Goal: Task Accomplishment & Management: Manage account settings

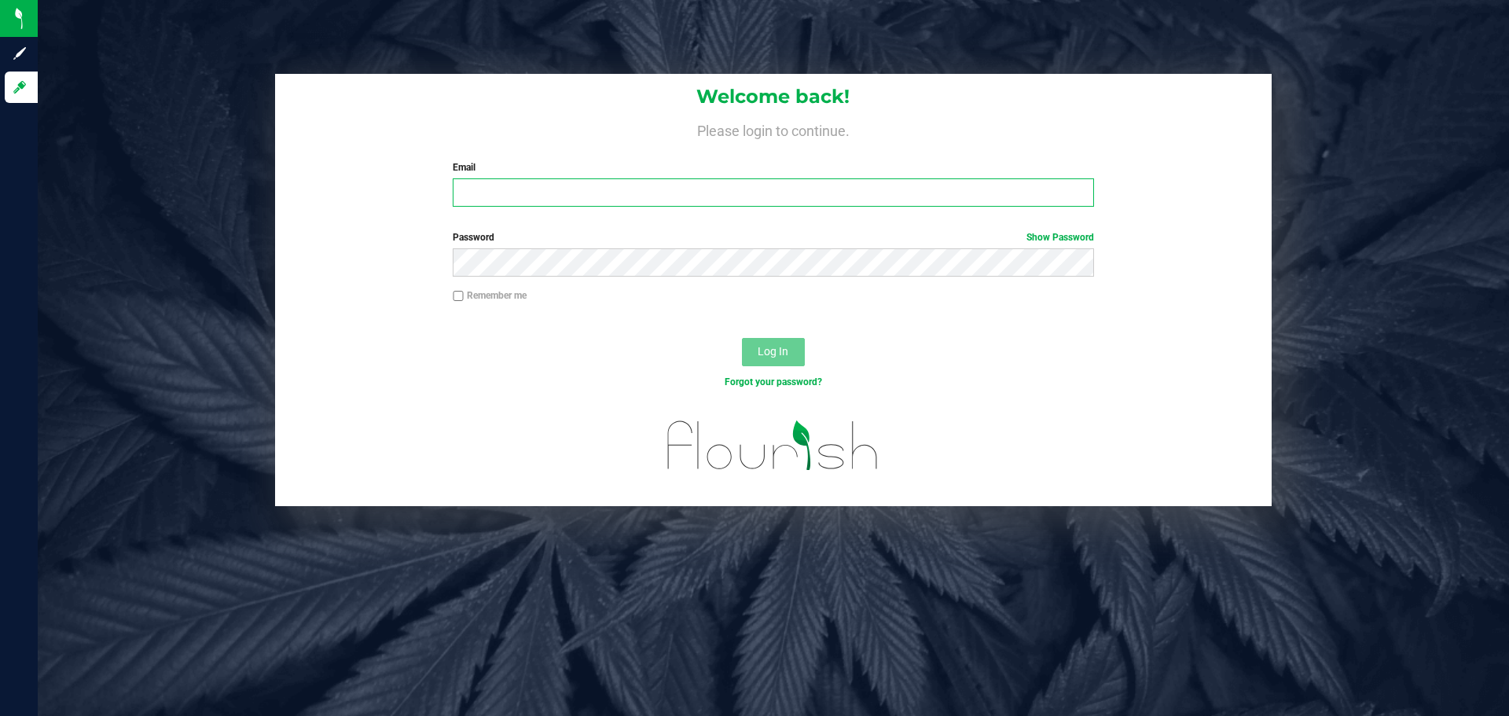
click at [552, 197] on input "Email" at bounding box center [773, 192] width 641 height 28
type input "[EMAIL_ADDRESS][DOMAIN_NAME]"
click at [742, 338] on button "Log In" at bounding box center [773, 352] width 63 height 28
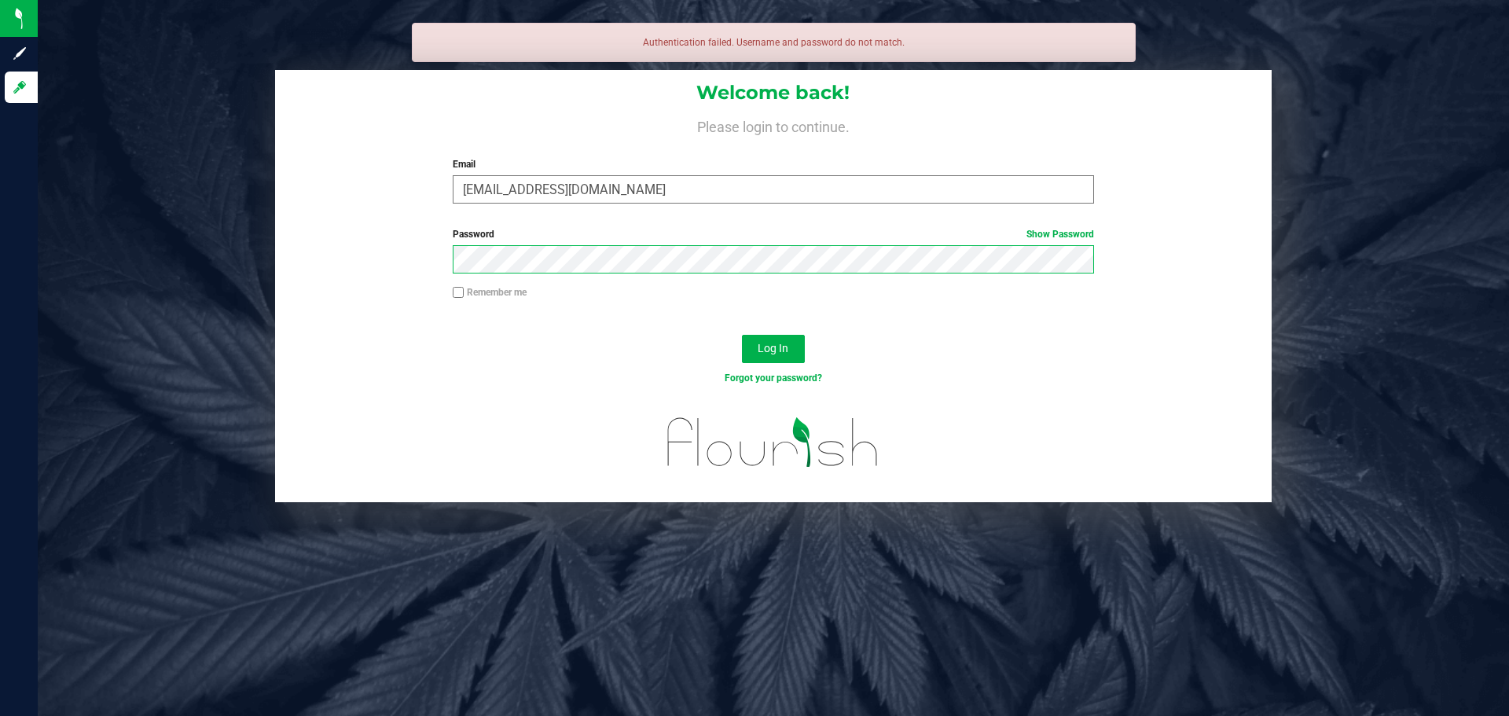
click at [742, 335] on button "Log In" at bounding box center [773, 349] width 63 height 28
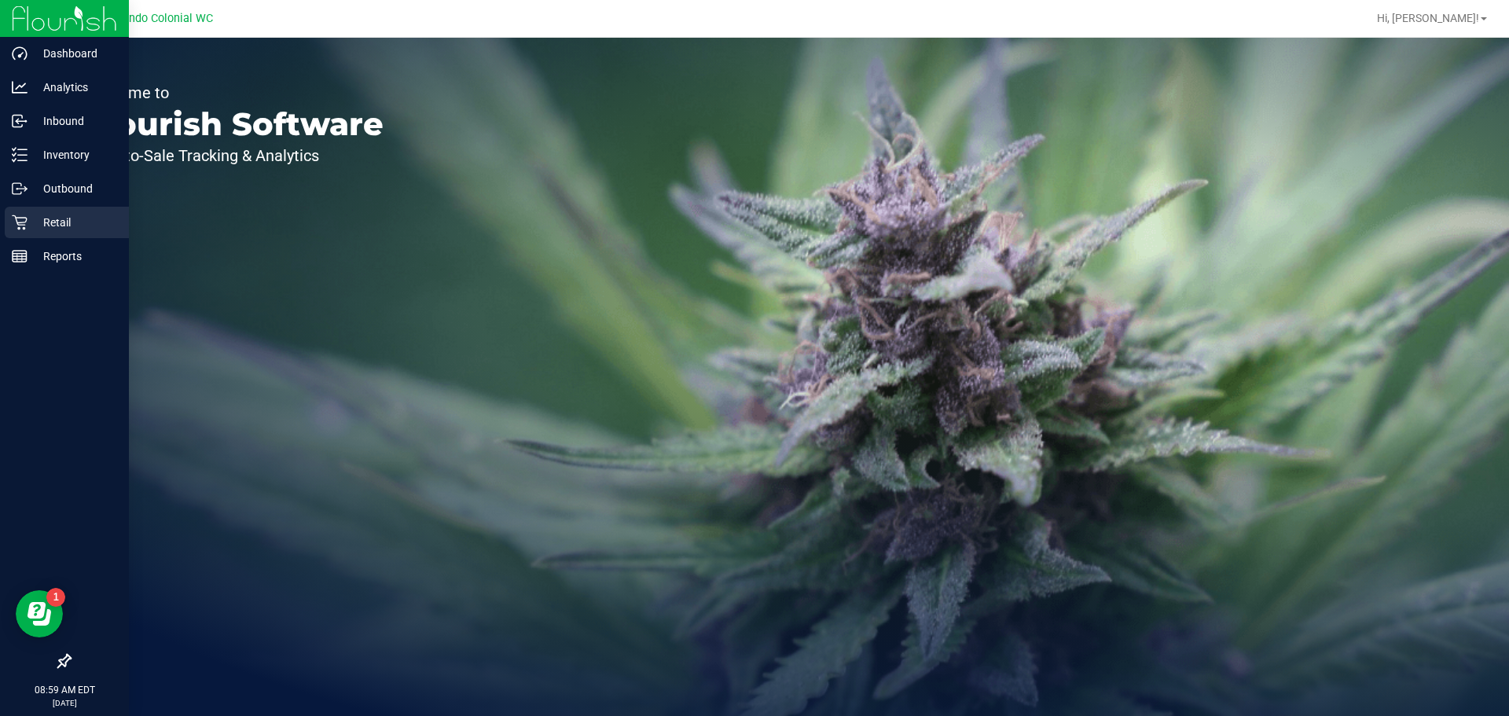
click at [93, 227] on p "Retail" at bounding box center [75, 222] width 94 height 19
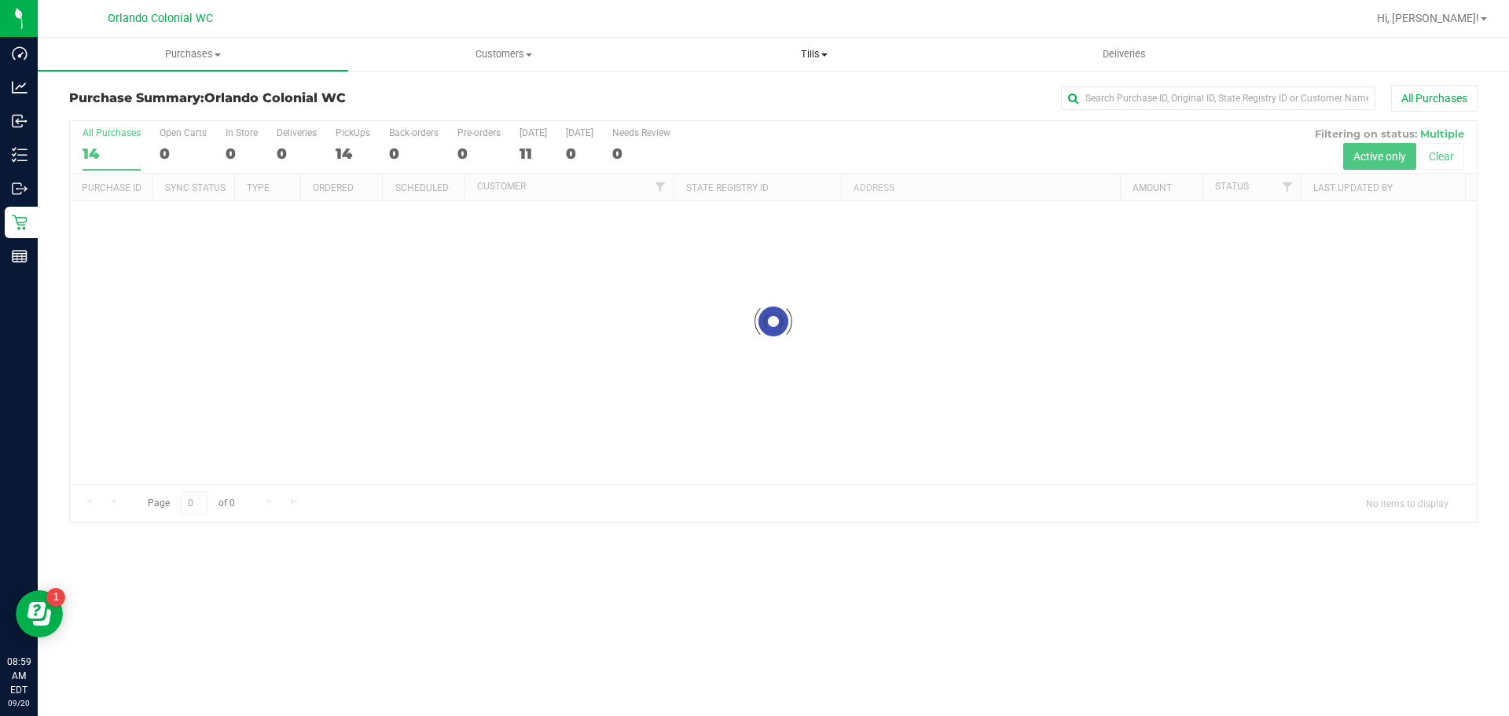
click at [815, 53] on span "Tills" at bounding box center [814, 54] width 309 height 14
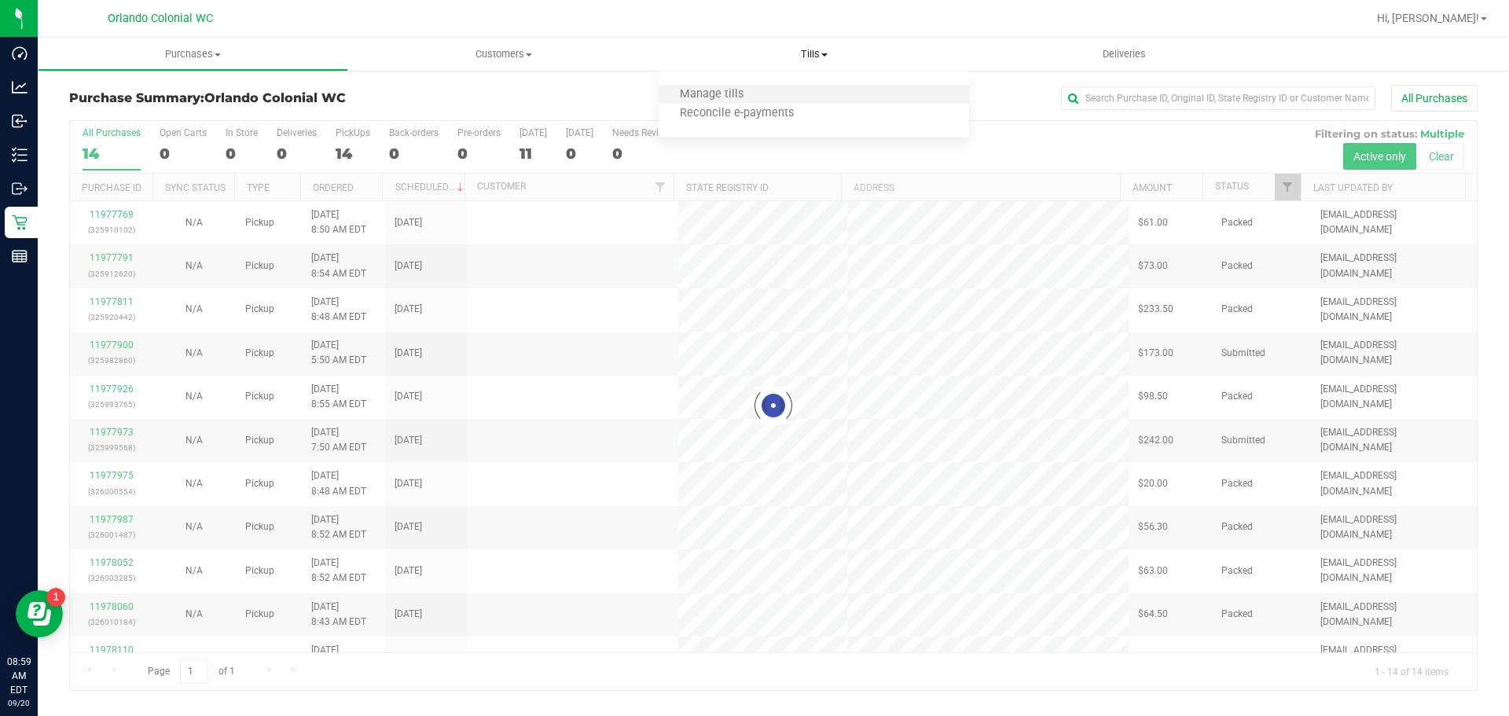
click at [801, 94] on li "Manage tills" at bounding box center [814, 95] width 310 height 19
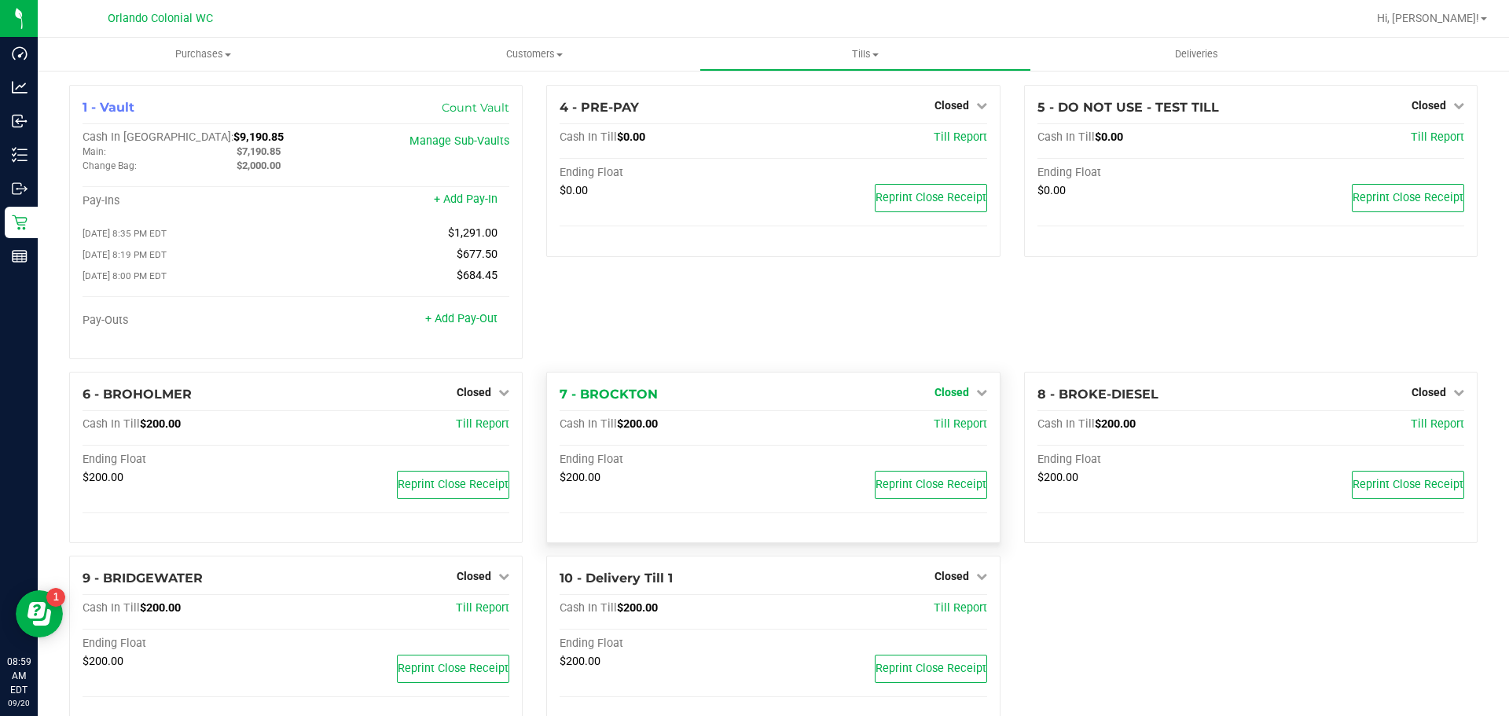
click at [958, 397] on span "Closed" at bounding box center [952, 392] width 35 height 13
click at [947, 427] on link "Open Till" at bounding box center [952, 424] width 42 height 13
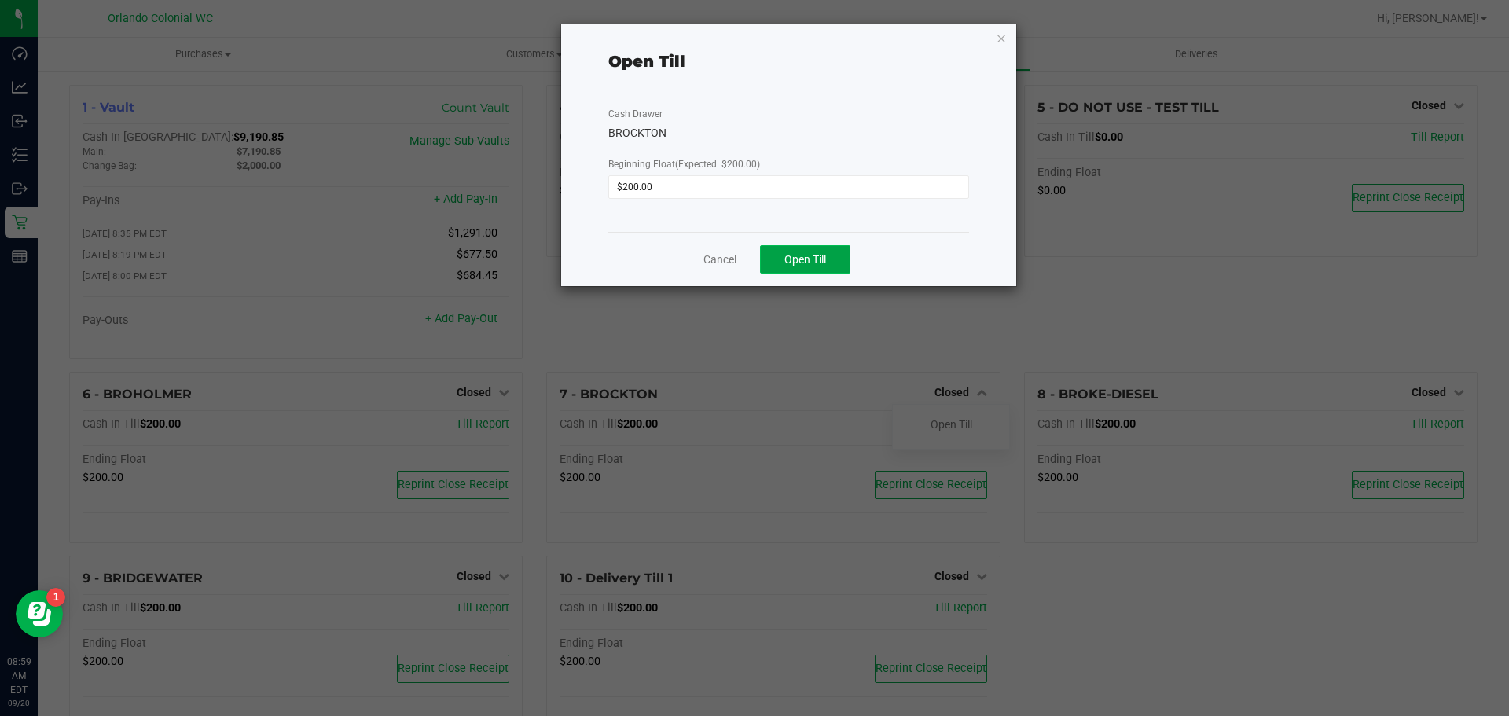
click at [803, 258] on span "Open Till" at bounding box center [806, 259] width 42 height 13
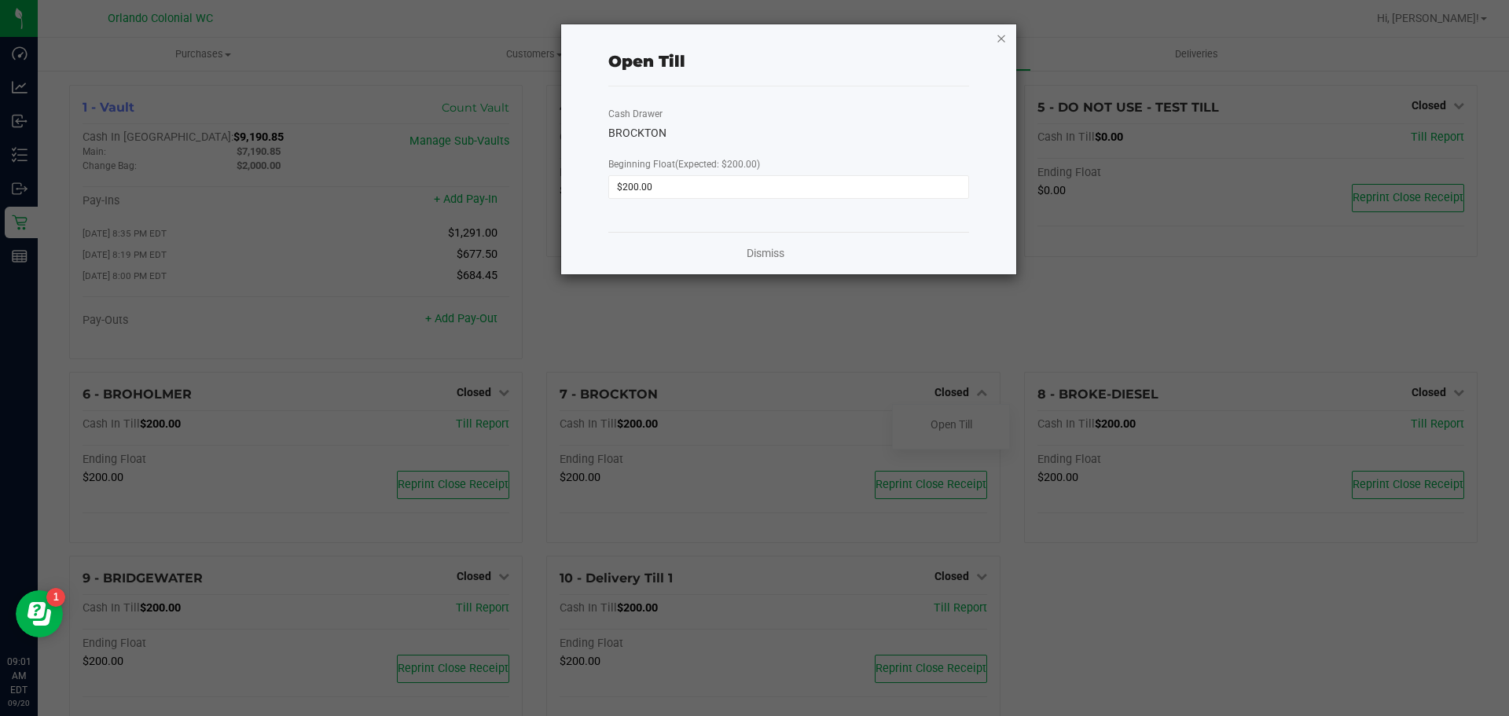
click at [1004, 43] on icon "button" at bounding box center [1001, 37] width 11 height 19
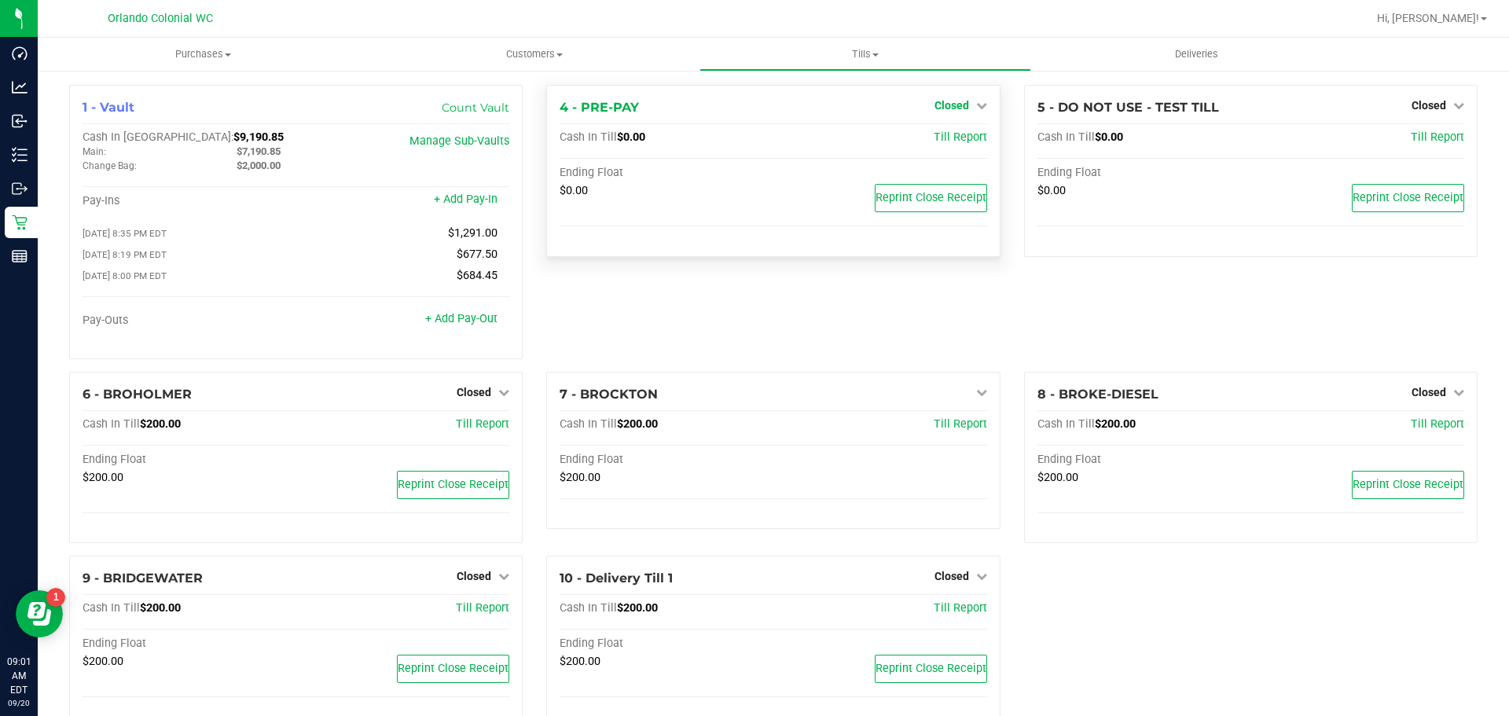
click at [965, 100] on link "Closed" at bounding box center [961, 105] width 53 height 13
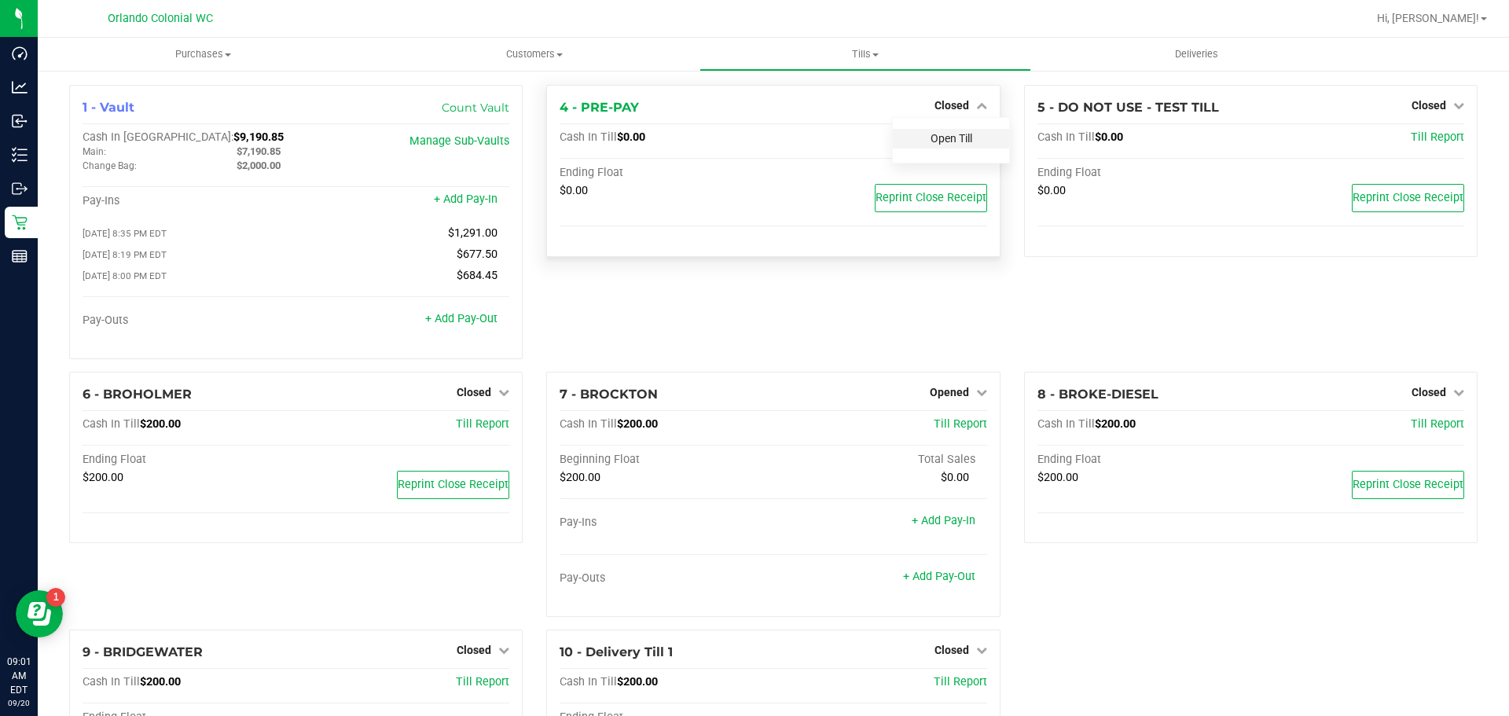
click at [931, 143] on link "Open Till" at bounding box center [952, 138] width 42 height 13
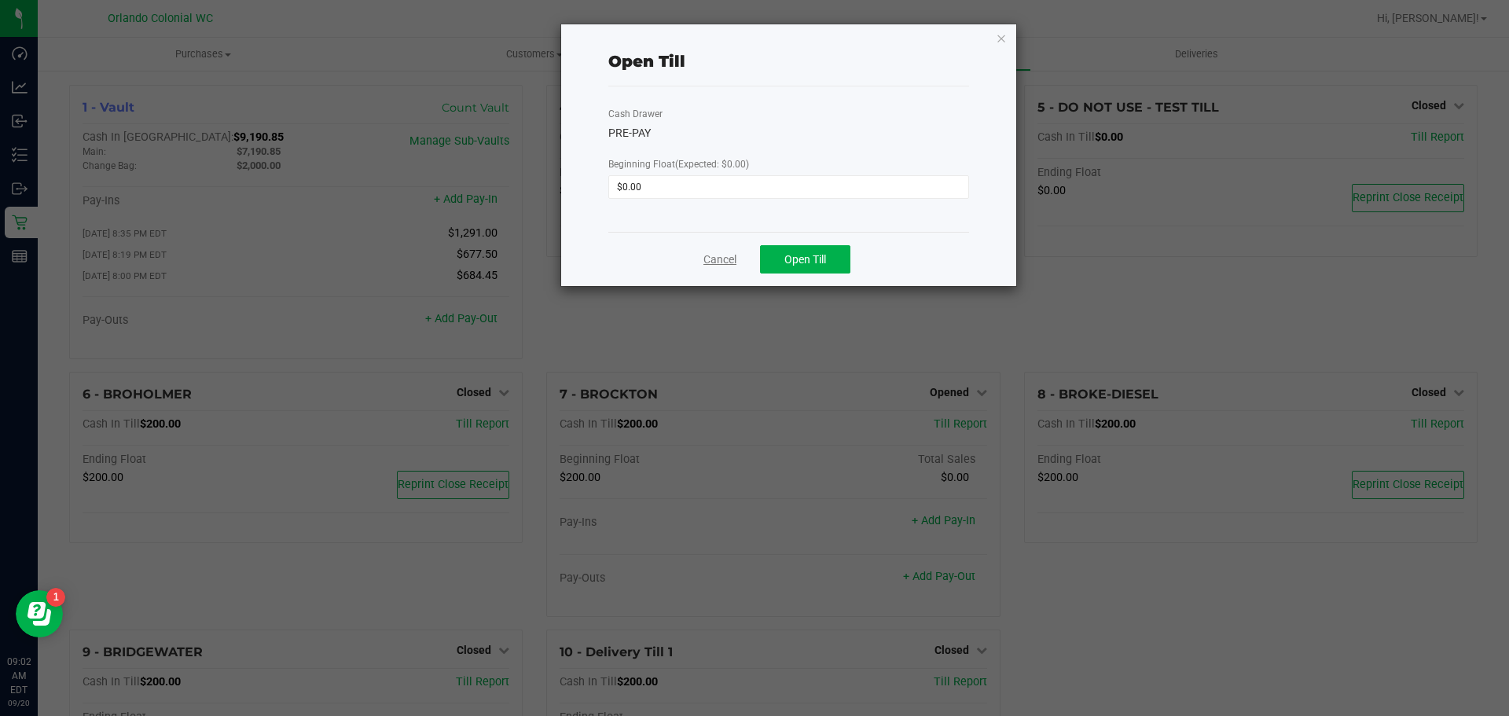
click at [733, 263] on link "Cancel" at bounding box center [720, 260] width 33 height 17
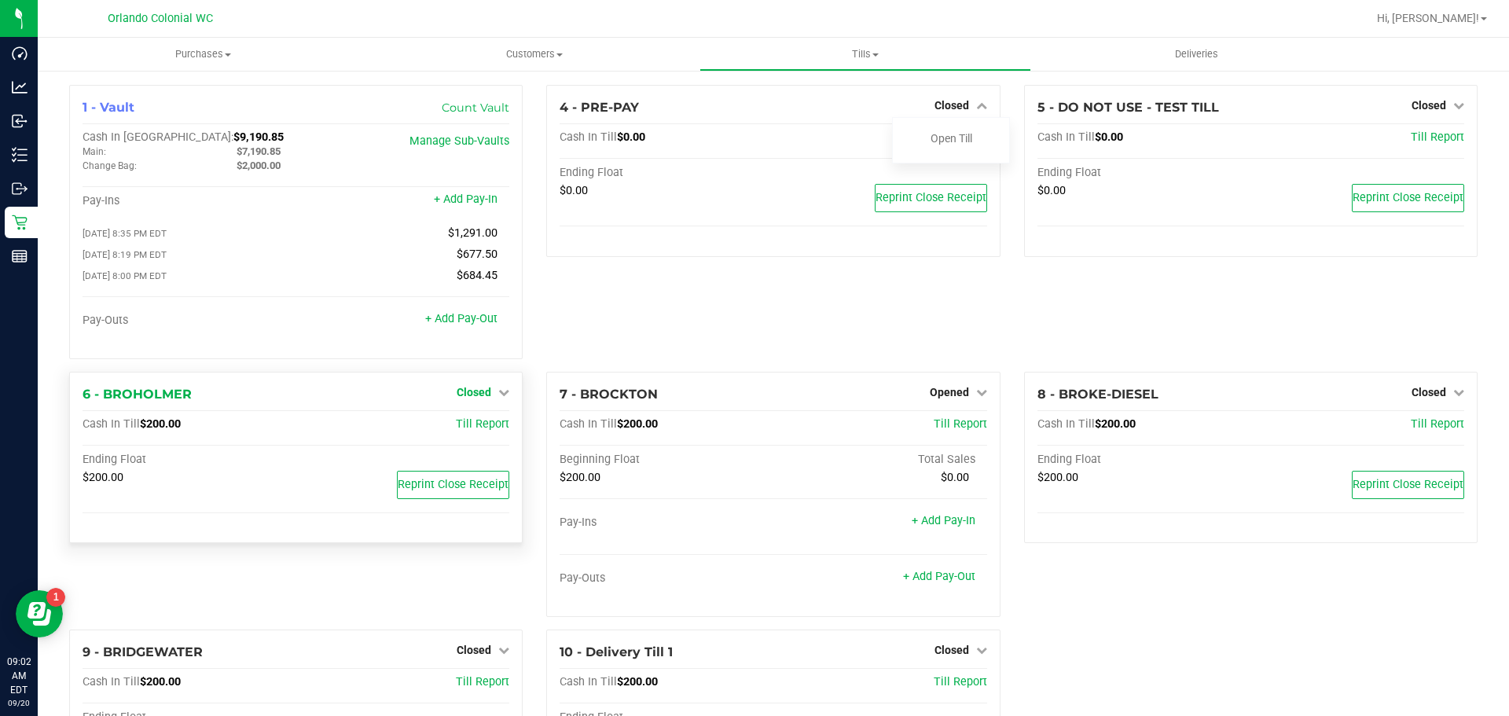
click at [469, 392] on span "Closed" at bounding box center [474, 392] width 35 height 13
click at [483, 426] on link "Open Till" at bounding box center [474, 424] width 42 height 13
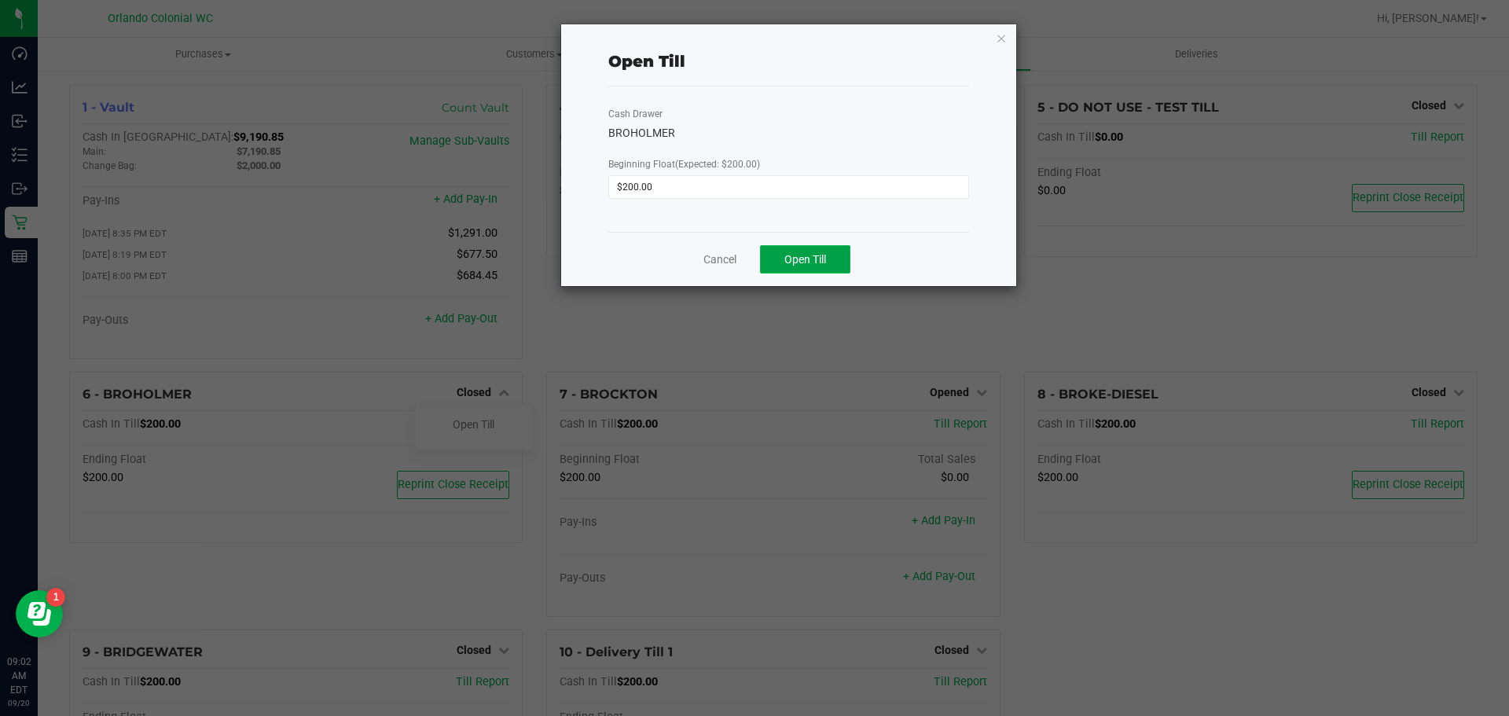
click at [779, 250] on button "Open Till" at bounding box center [805, 259] width 90 height 28
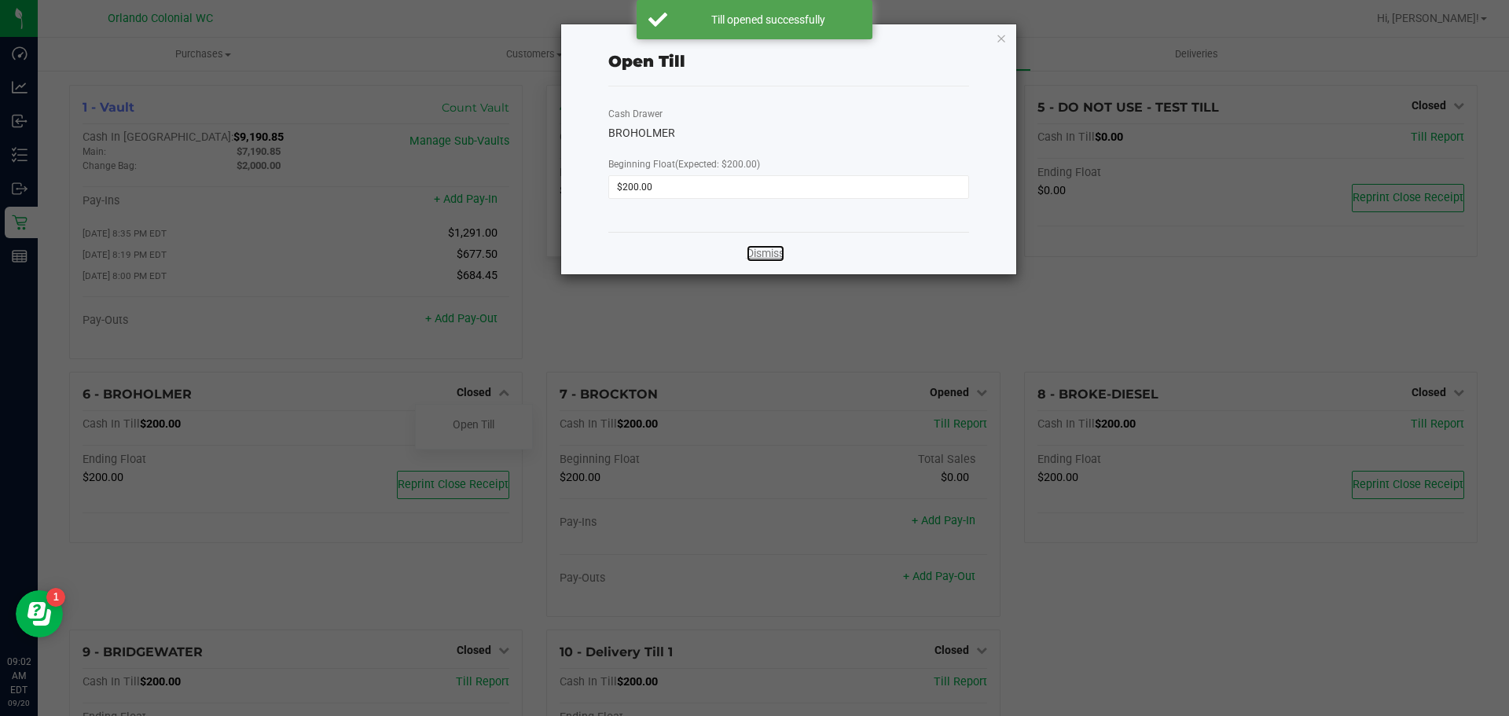
click at [780, 250] on link "Dismiss" at bounding box center [766, 253] width 38 height 17
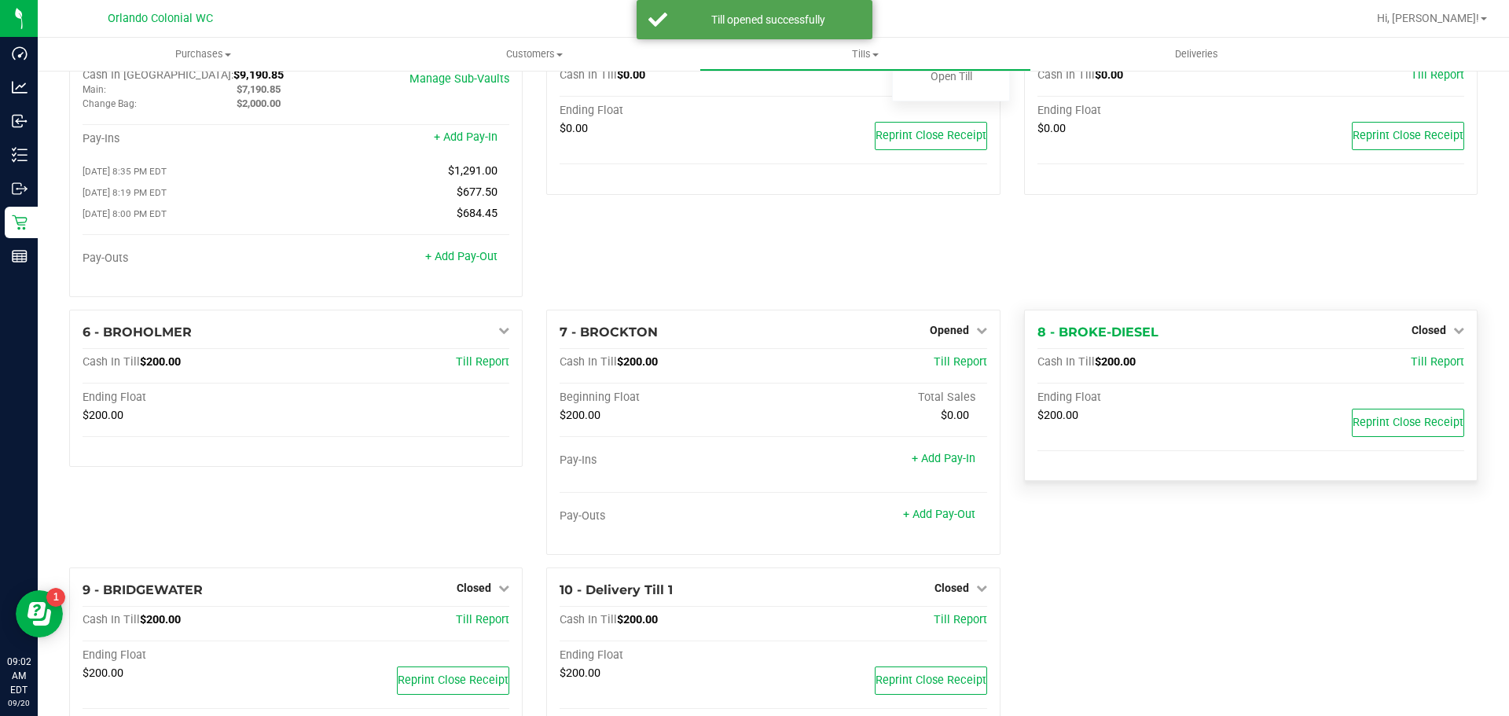
scroll to position [79, 0]
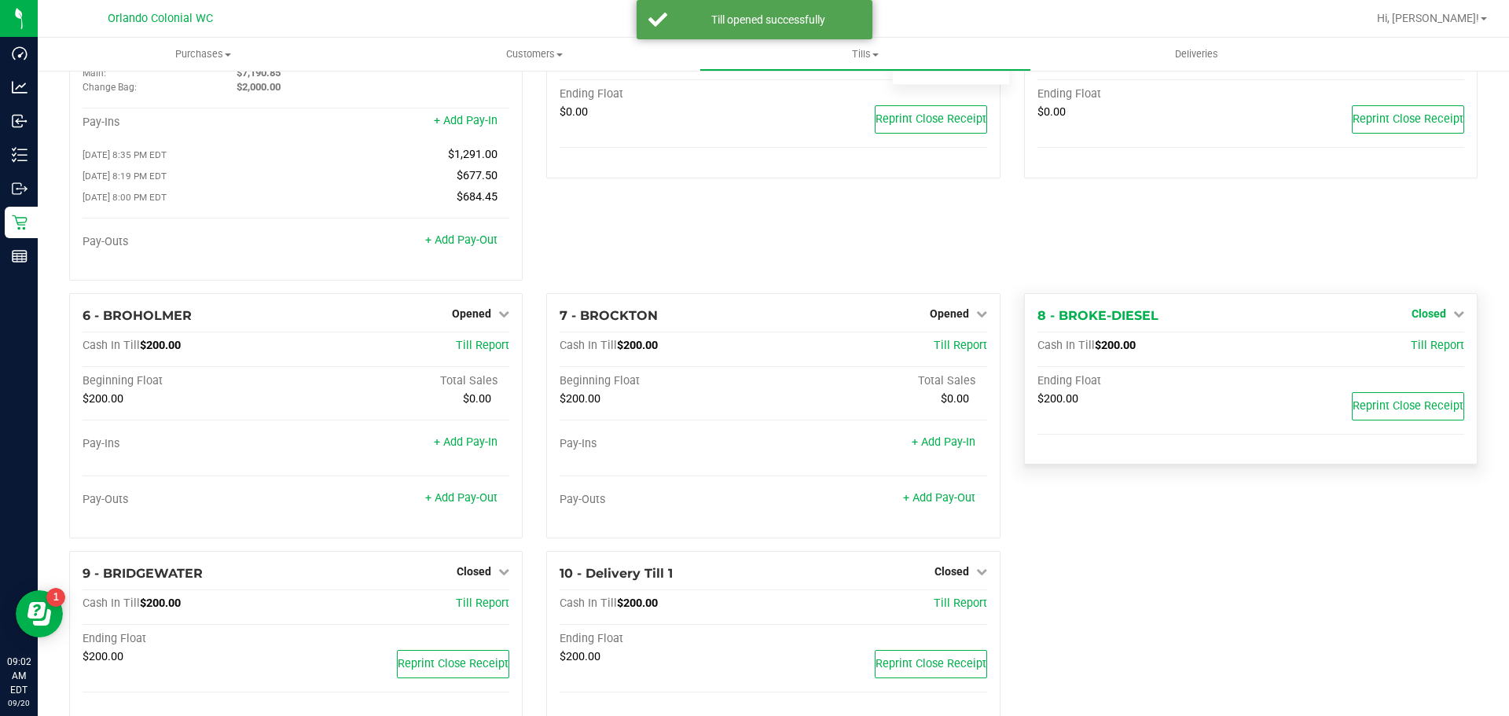
click at [1414, 320] on span "Closed" at bounding box center [1429, 313] width 35 height 13
click at [1428, 347] on link "Open Till" at bounding box center [1429, 346] width 42 height 13
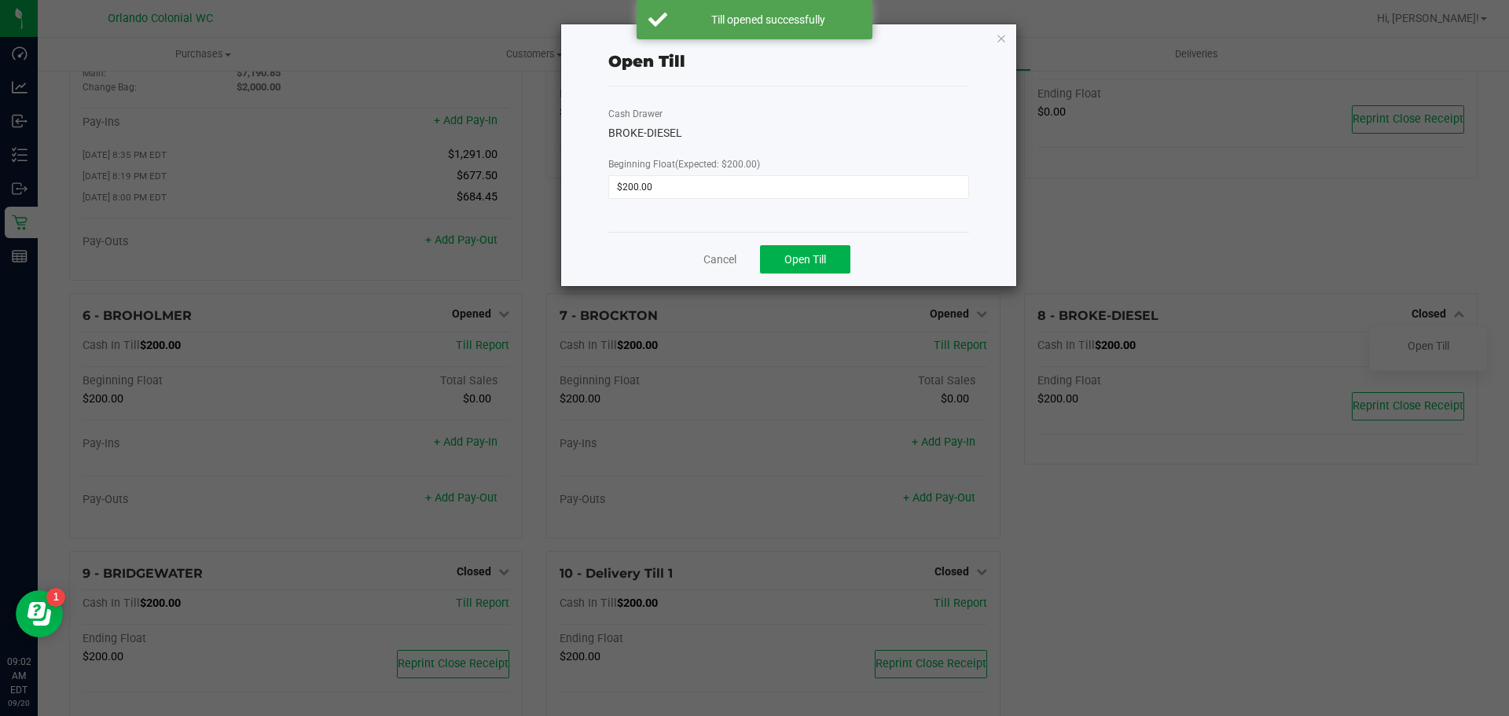
click at [754, 256] on div "Cancel Open Till" at bounding box center [788, 259] width 361 height 54
click at [771, 266] on button "Open Till" at bounding box center [805, 259] width 90 height 28
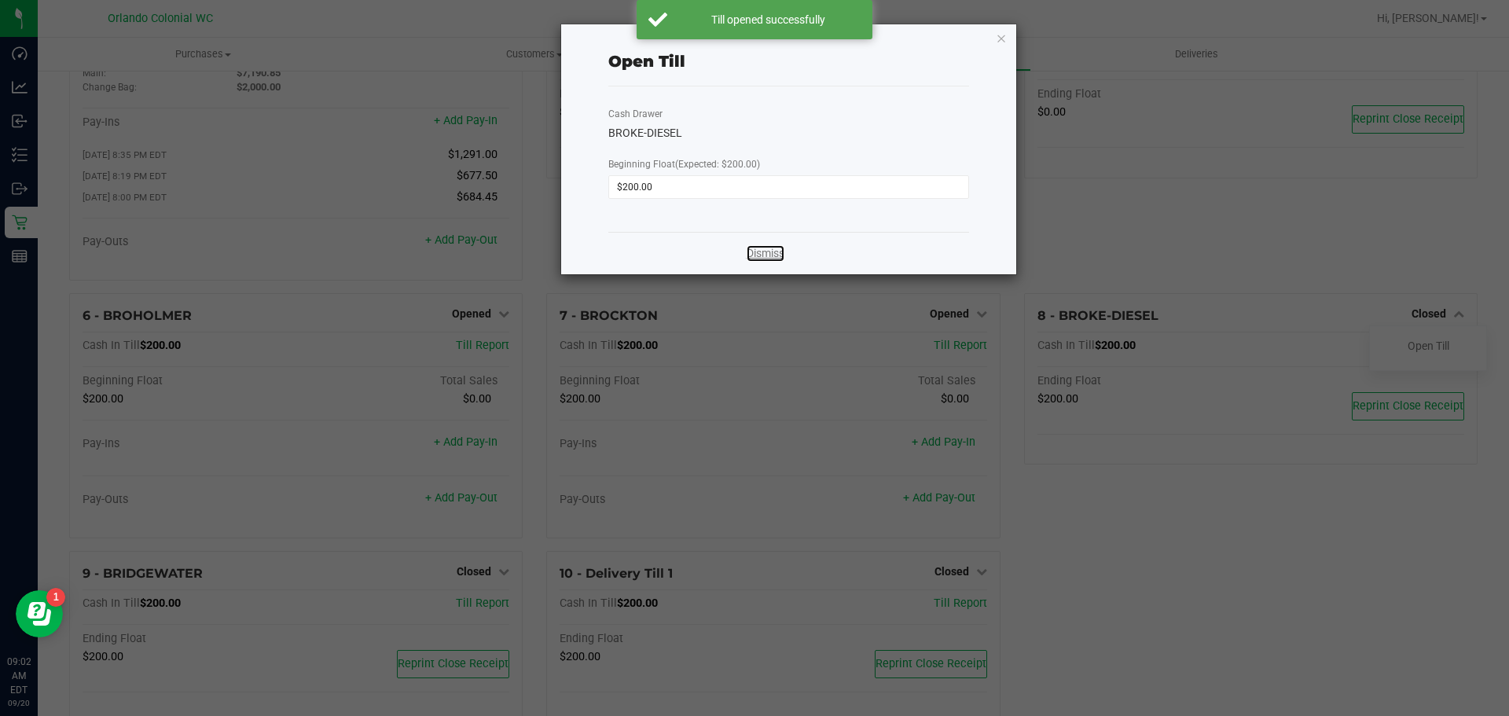
click at [776, 260] on link "Dismiss" at bounding box center [766, 253] width 38 height 17
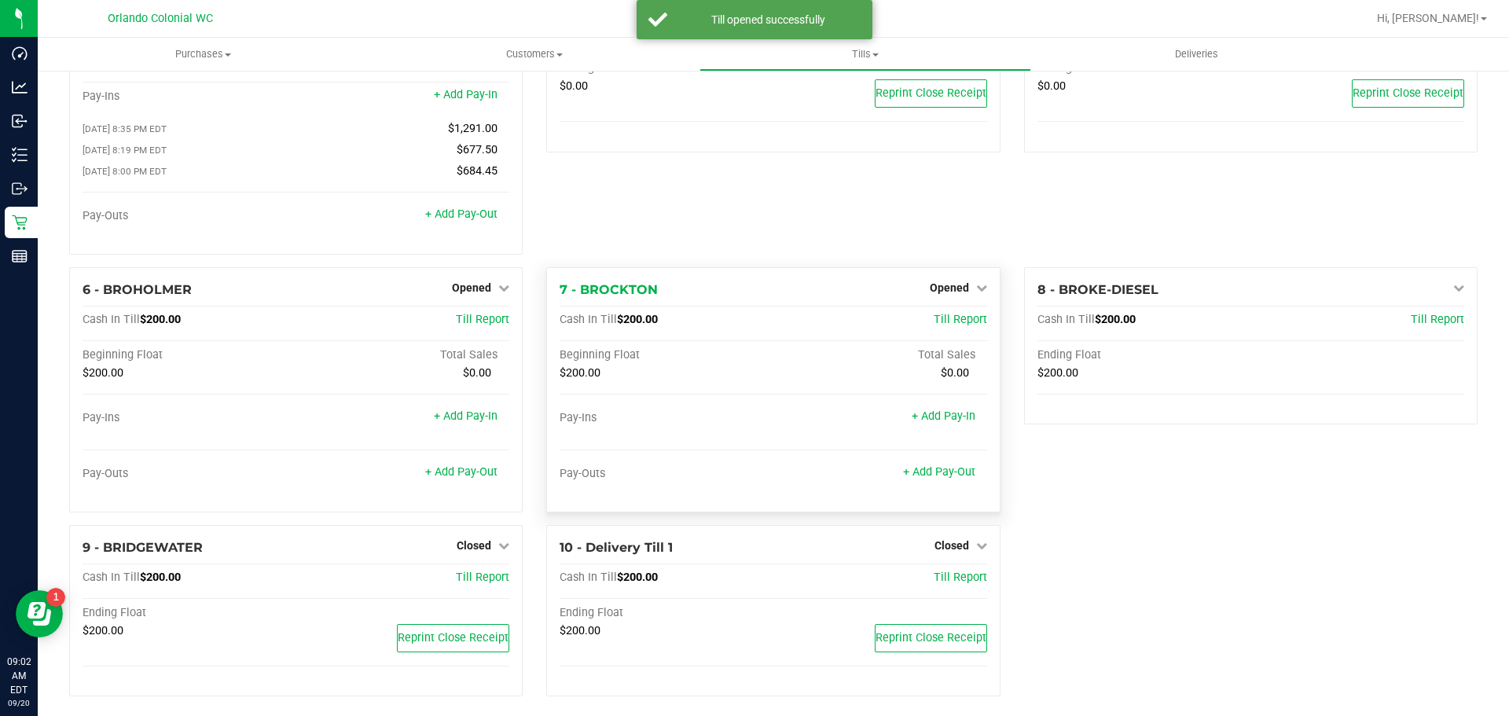
scroll to position [117, 0]
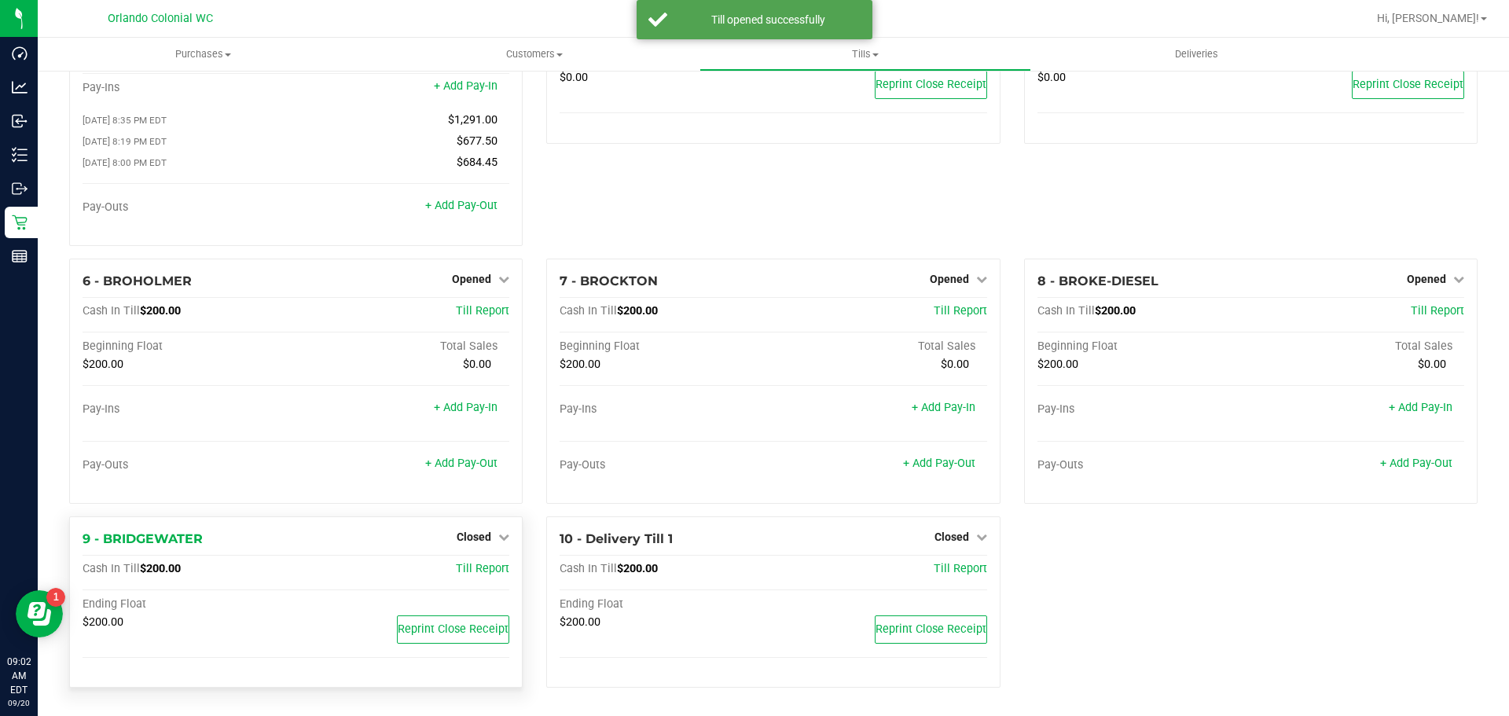
click at [468, 549] on div "9 - BRIDGEWATER Closed Open Till Cash In Till $200.00 Till Report Ending Float …" at bounding box center [296, 602] width 454 height 172
click at [480, 530] on div "Closed" at bounding box center [483, 536] width 53 height 19
click at [481, 533] on span "Closed" at bounding box center [474, 537] width 35 height 13
click at [474, 568] on link "Open Till" at bounding box center [474, 569] width 42 height 13
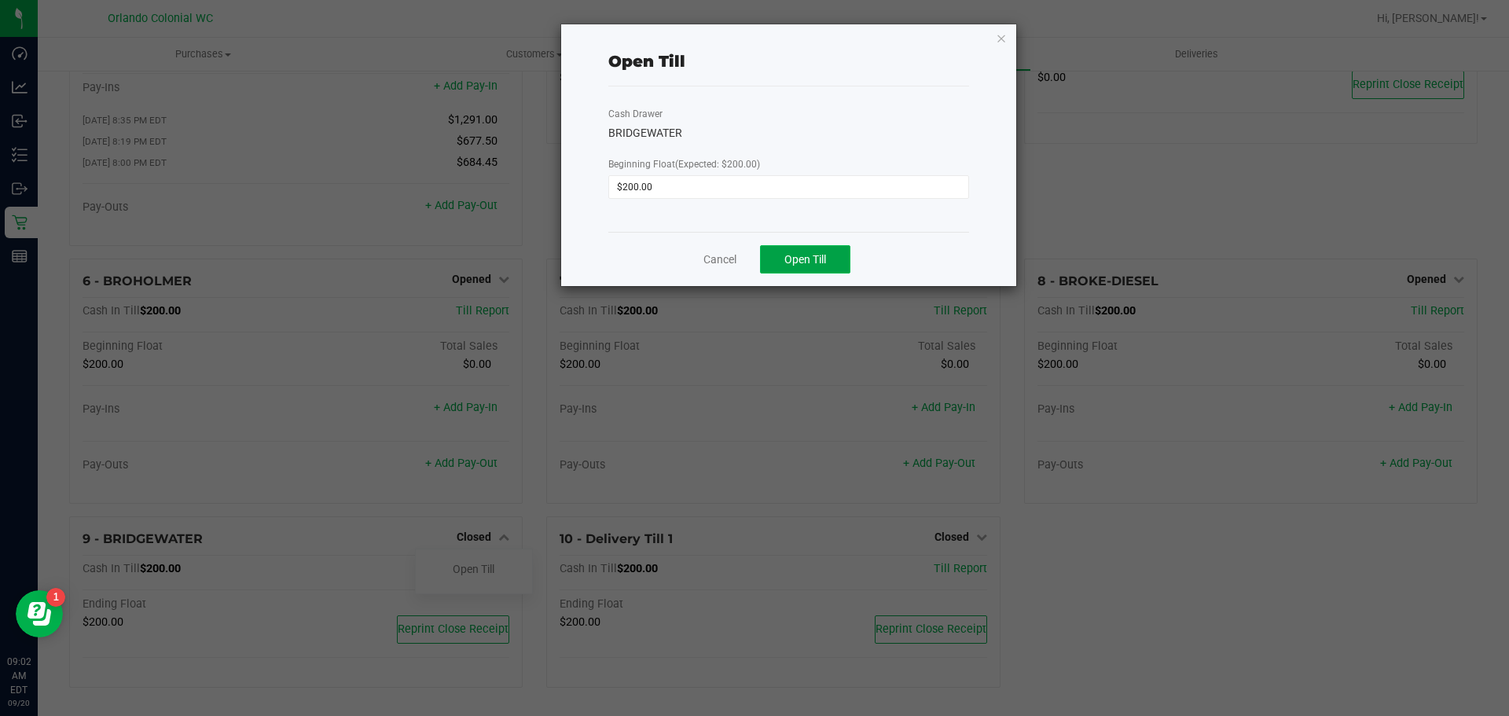
click at [842, 256] on button "Open Till" at bounding box center [805, 259] width 90 height 28
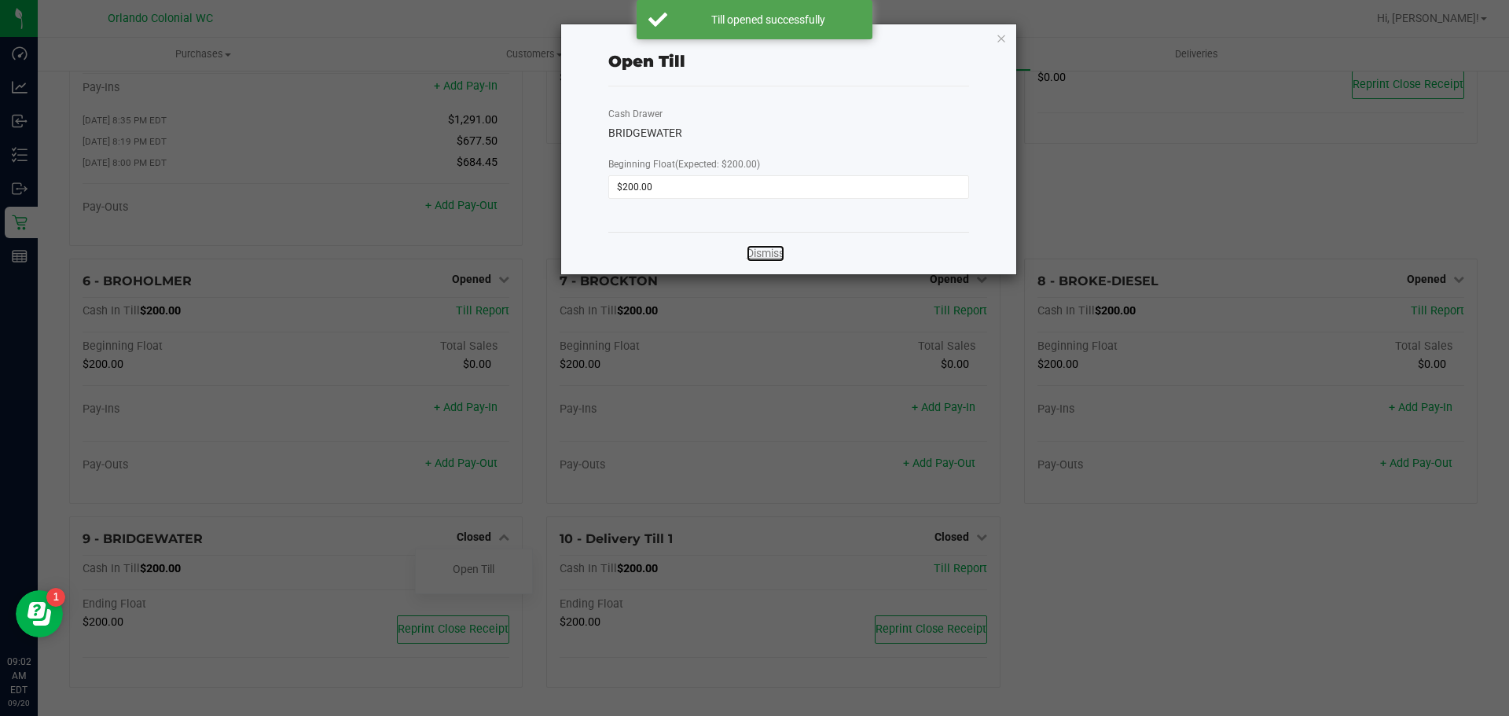
click at [752, 256] on link "Dismiss" at bounding box center [766, 253] width 38 height 17
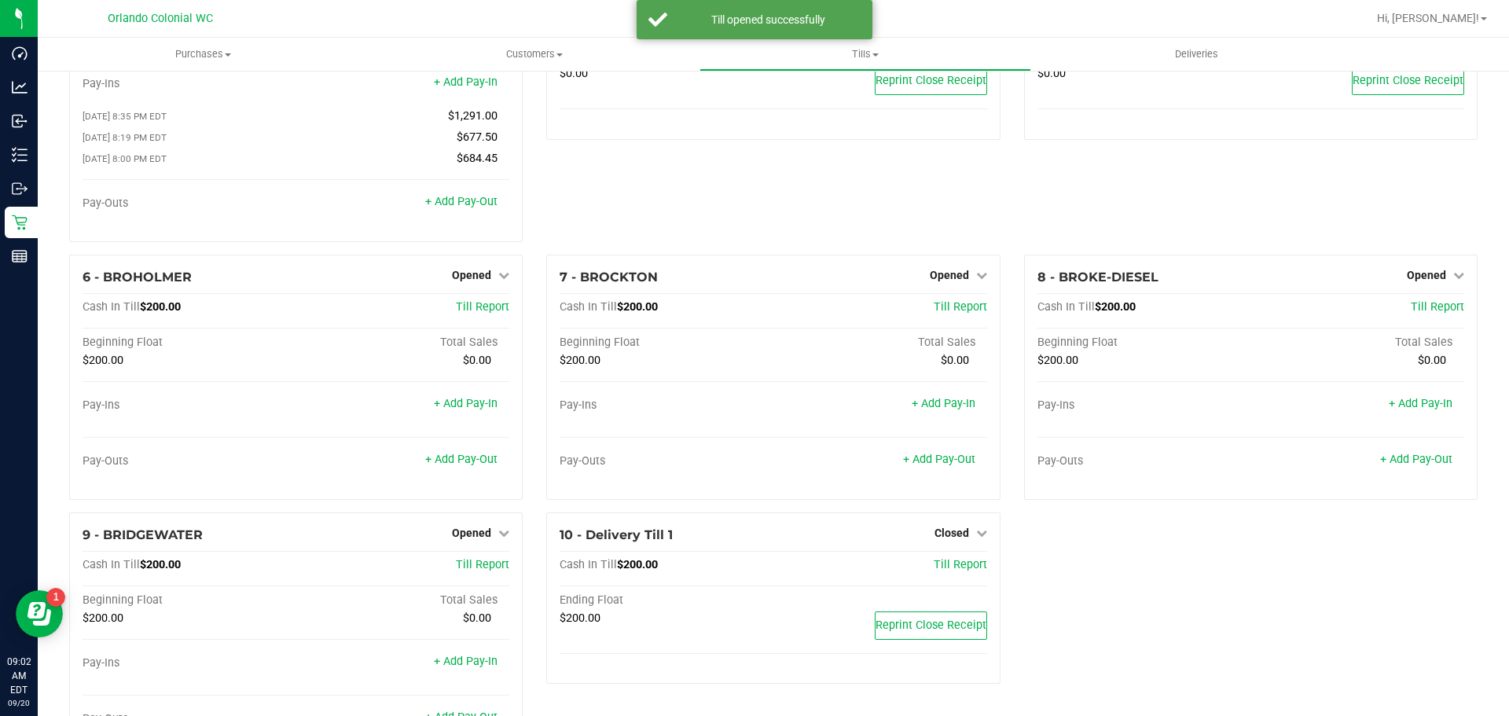
scroll to position [0, 0]
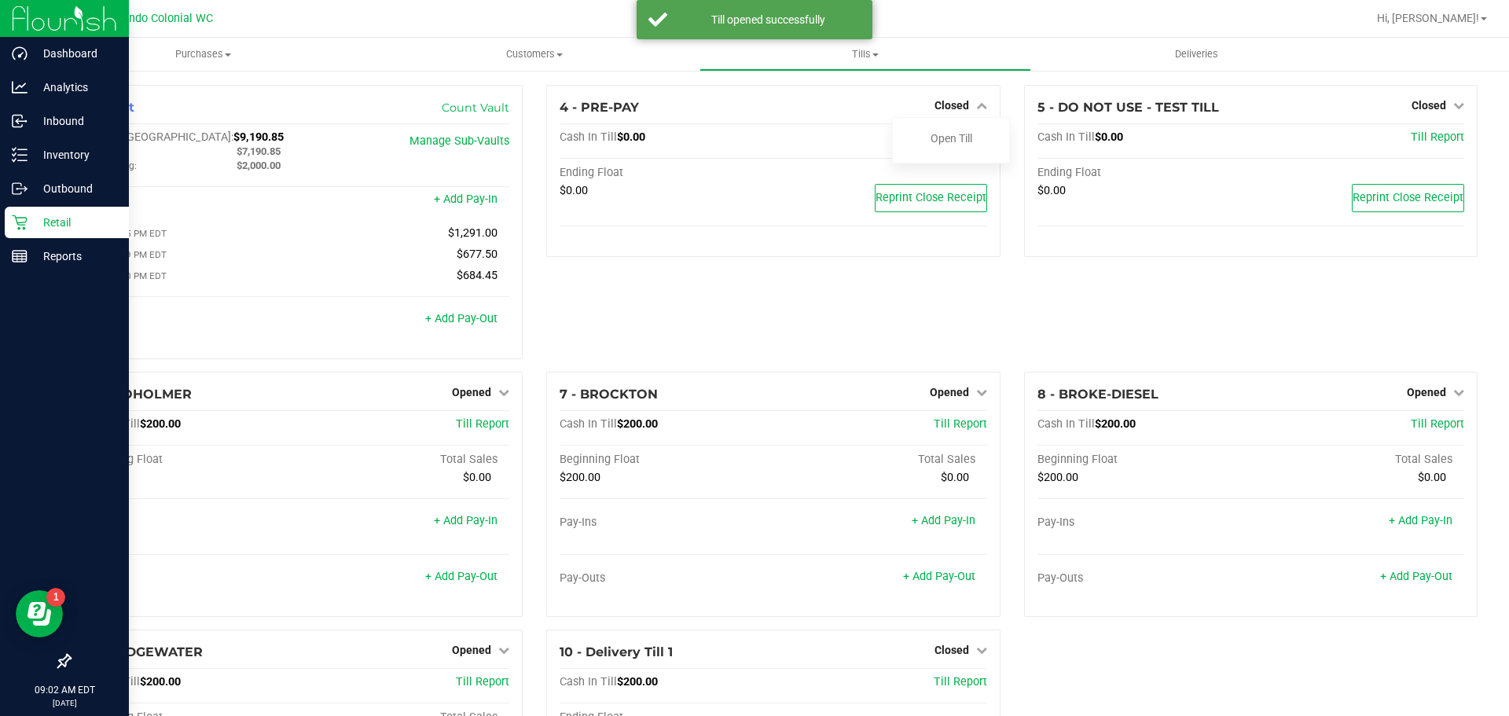
click at [66, 224] on p "Retail" at bounding box center [75, 222] width 94 height 19
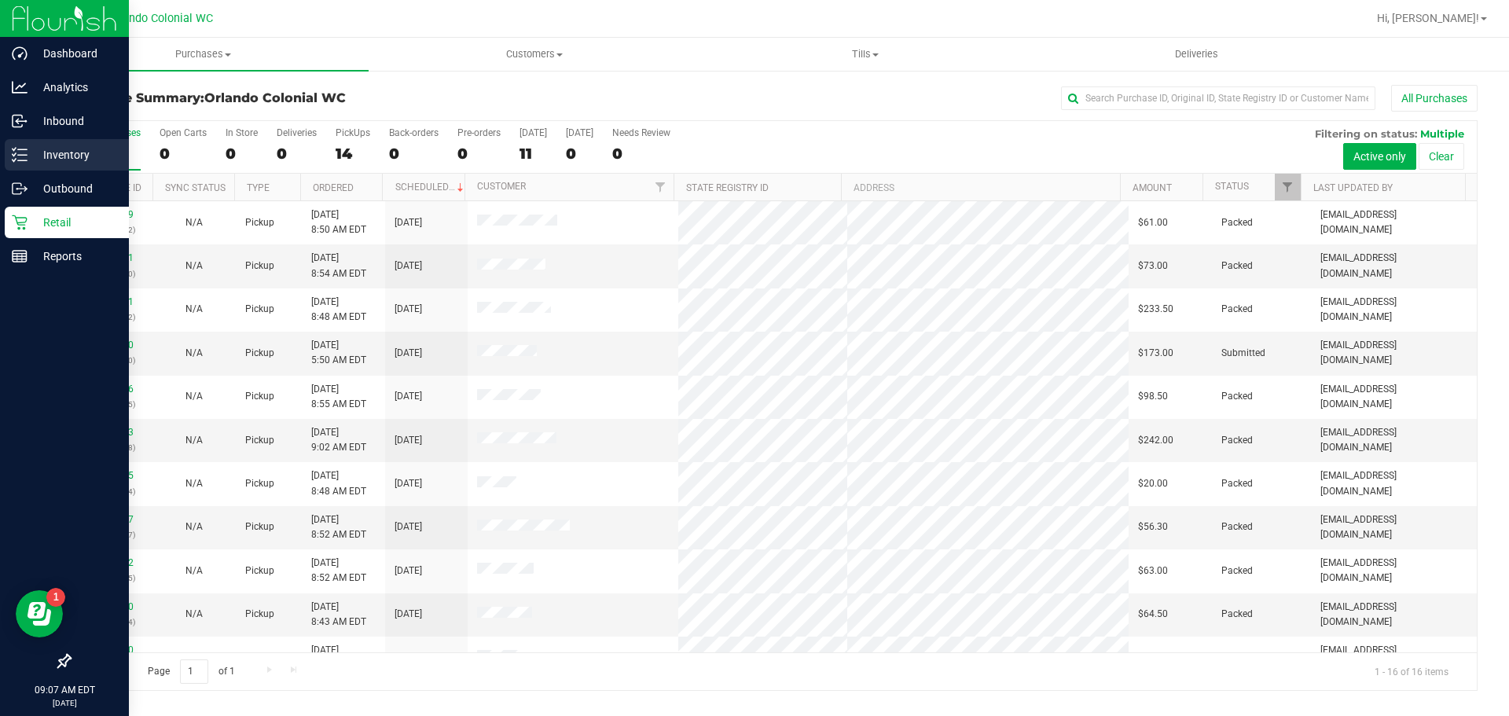
click at [15, 149] on icon at bounding box center [20, 155] width 16 height 16
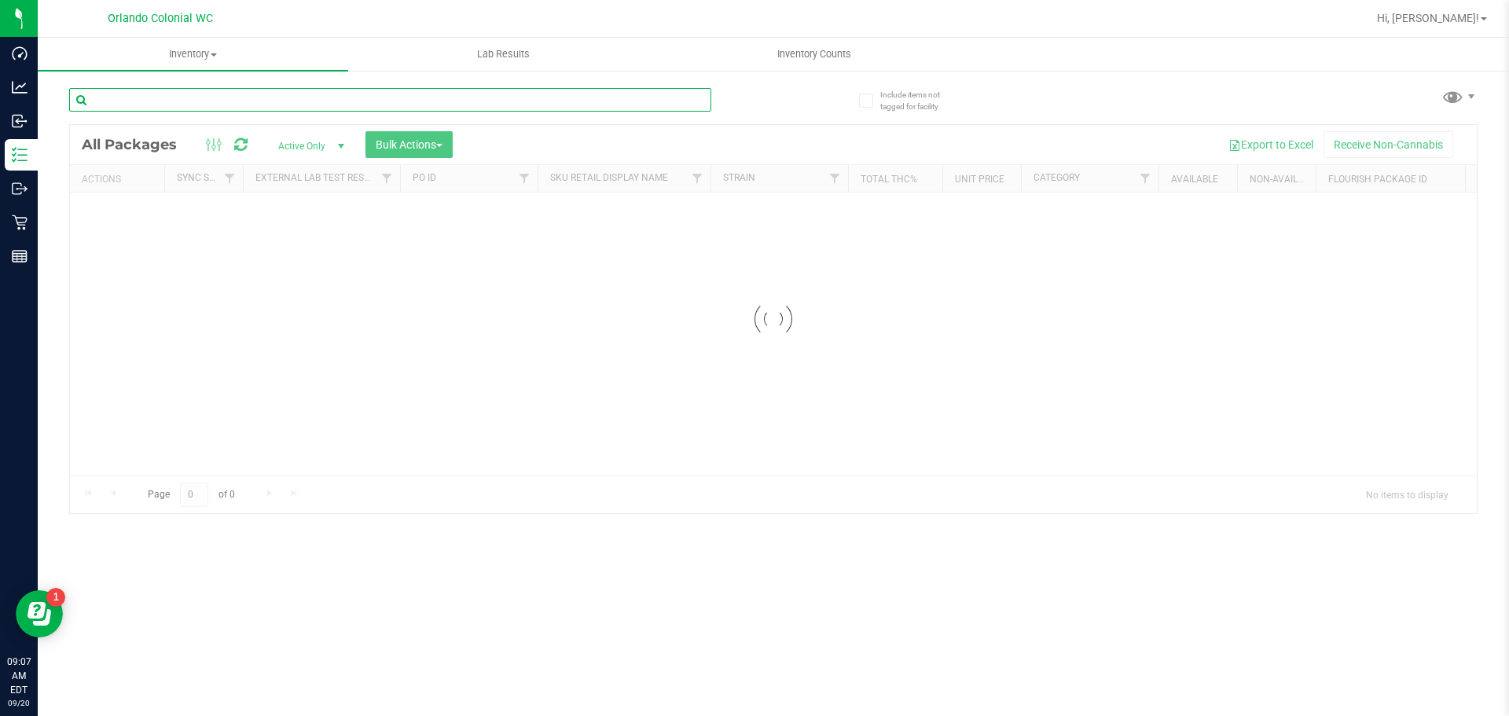
click at [157, 98] on input "text" at bounding box center [390, 100] width 642 height 24
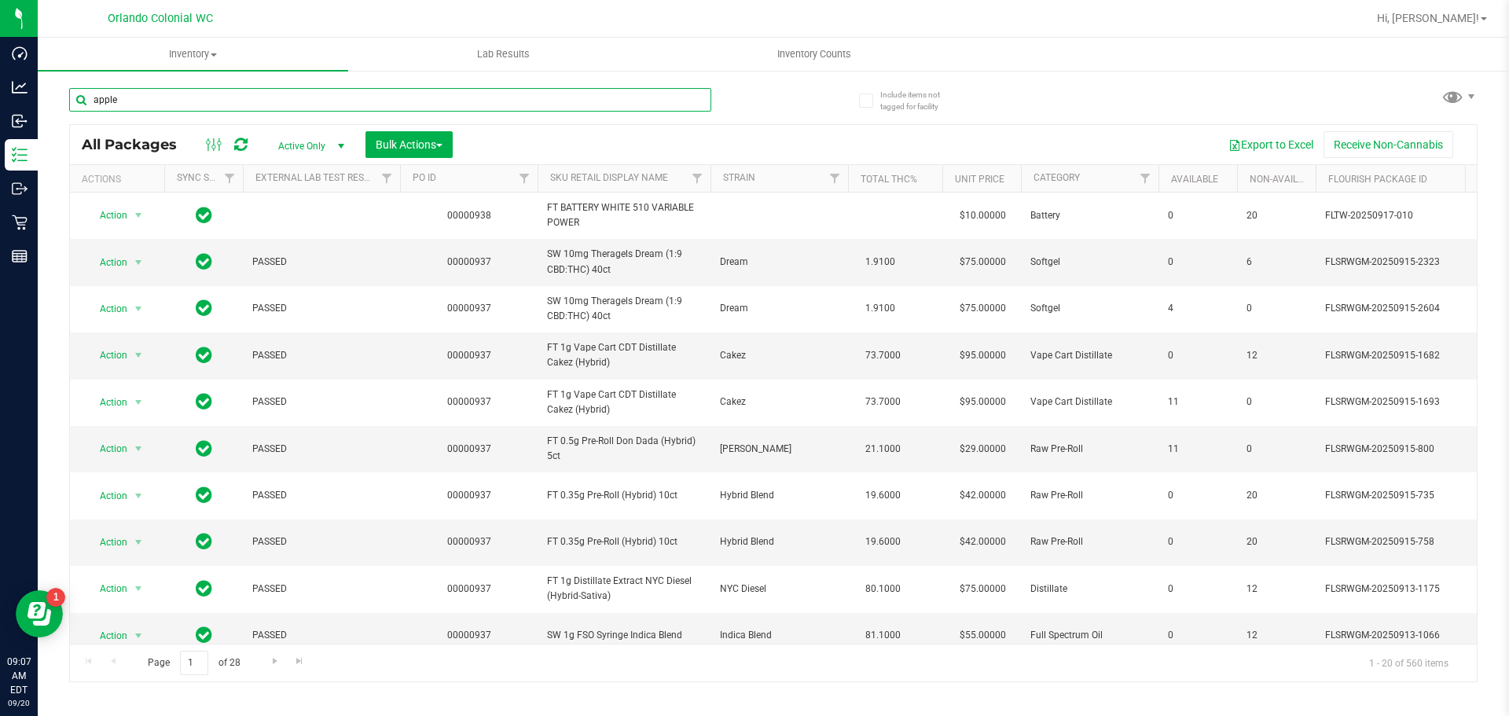
type input "apple"
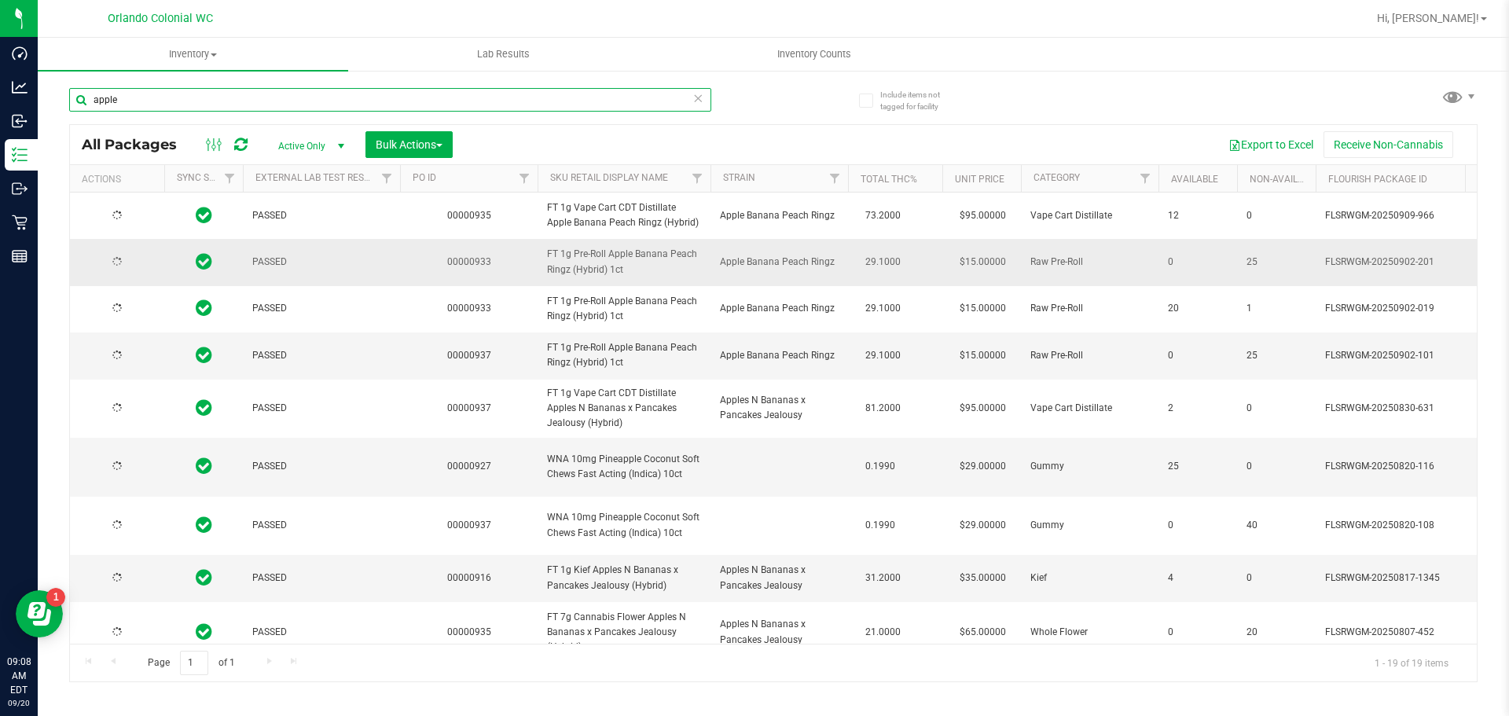
type input "[DATE]"
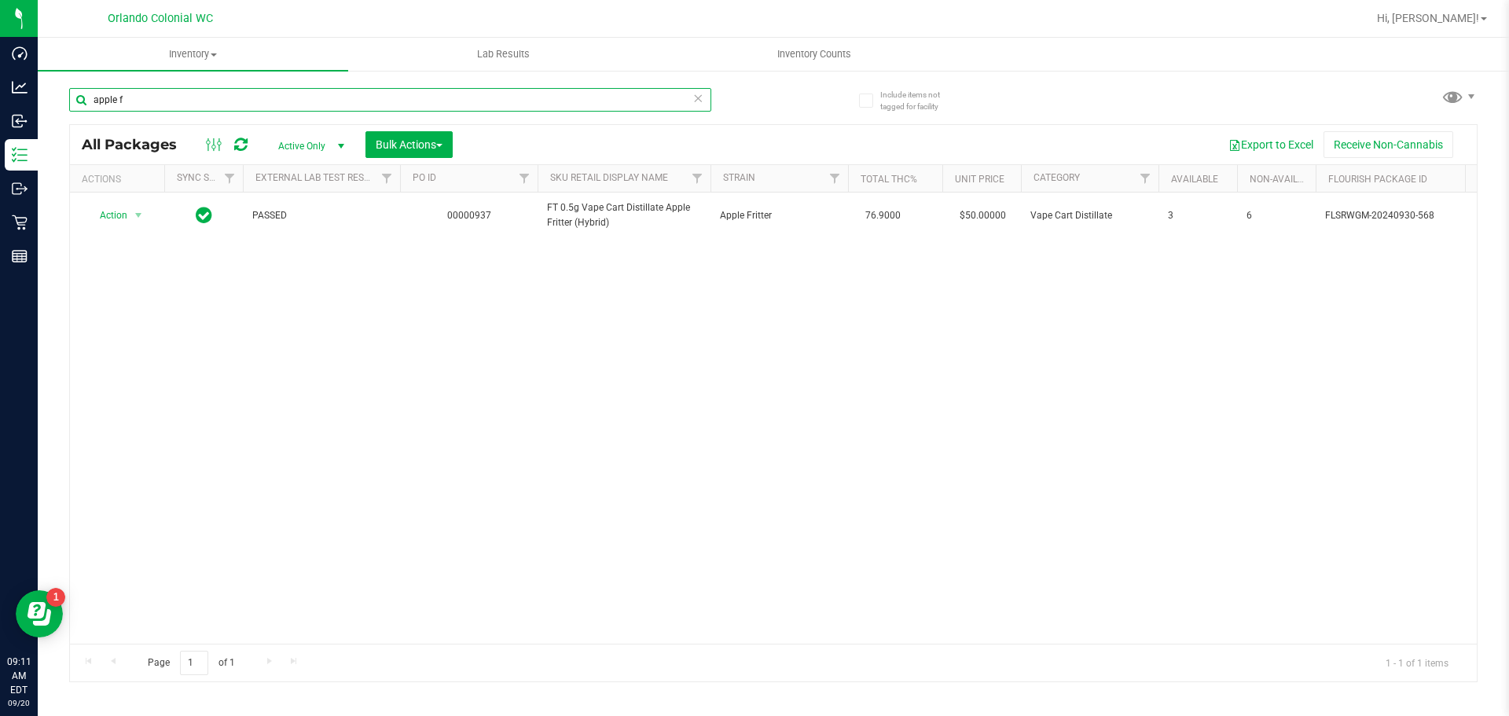
type input "apple f"
click at [165, 102] on input "apple f" at bounding box center [390, 100] width 642 height 24
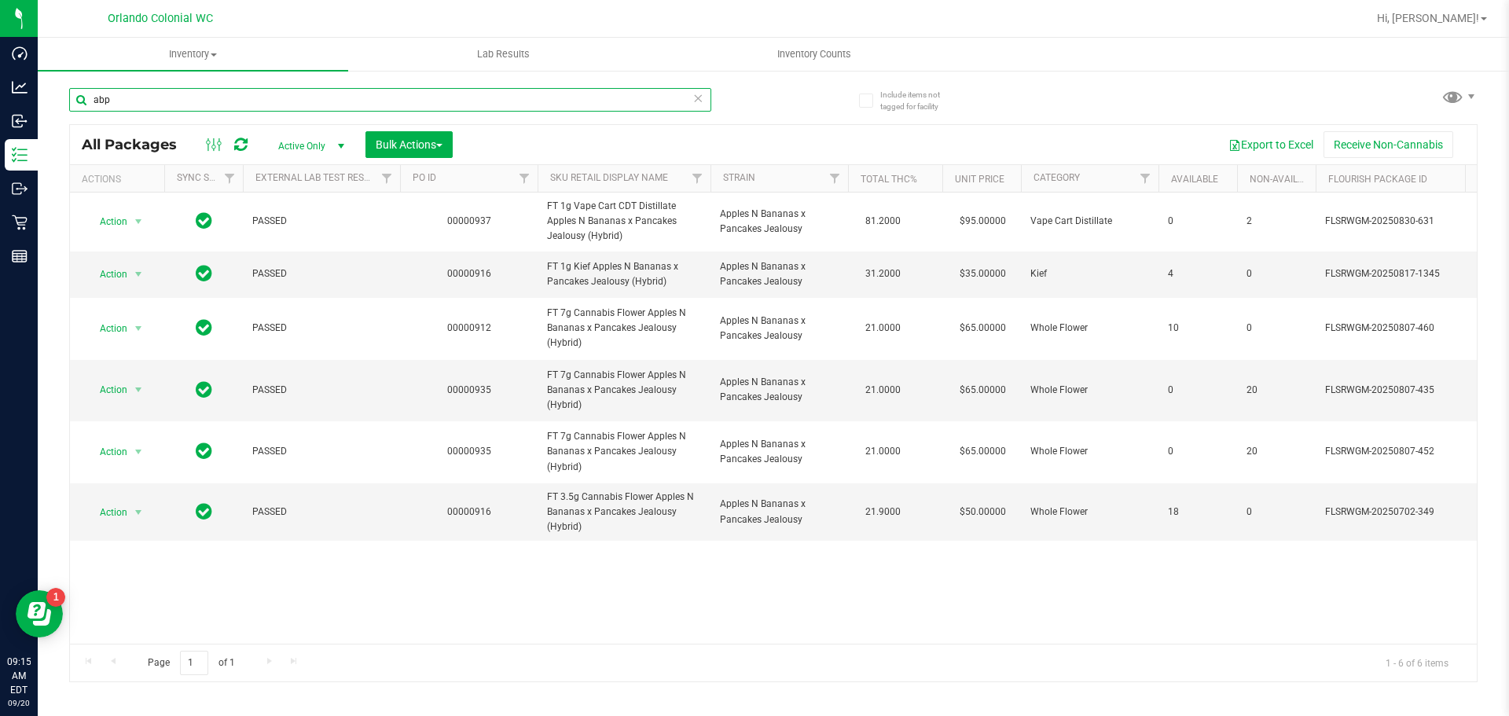
type input "abp"
click at [149, 101] on input "abp" at bounding box center [390, 100] width 642 height 24
drag, startPoint x: 149, startPoint y: 101, endPoint x: 141, endPoint y: 80, distance: 22.9
click at [149, 101] on input "abp" at bounding box center [390, 100] width 642 height 24
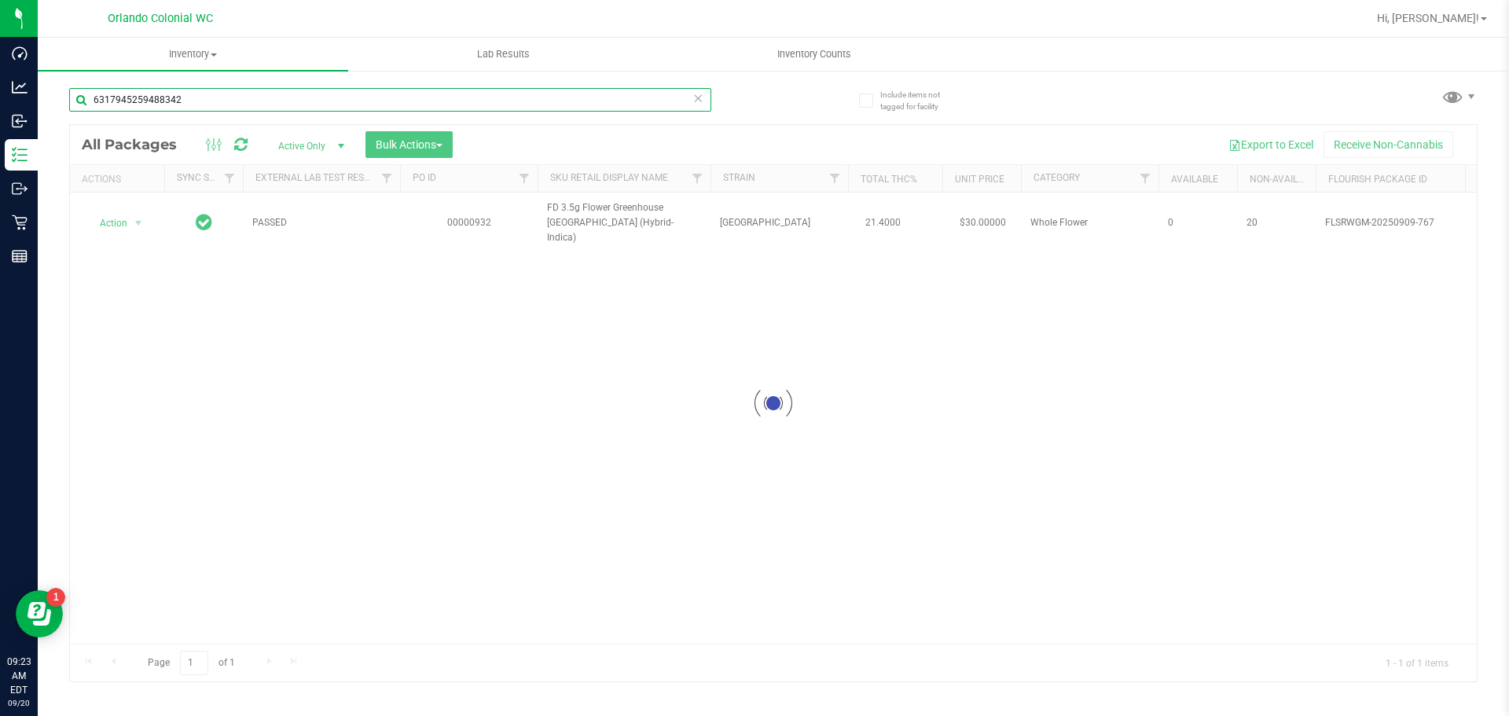
type input "6317945259488342"
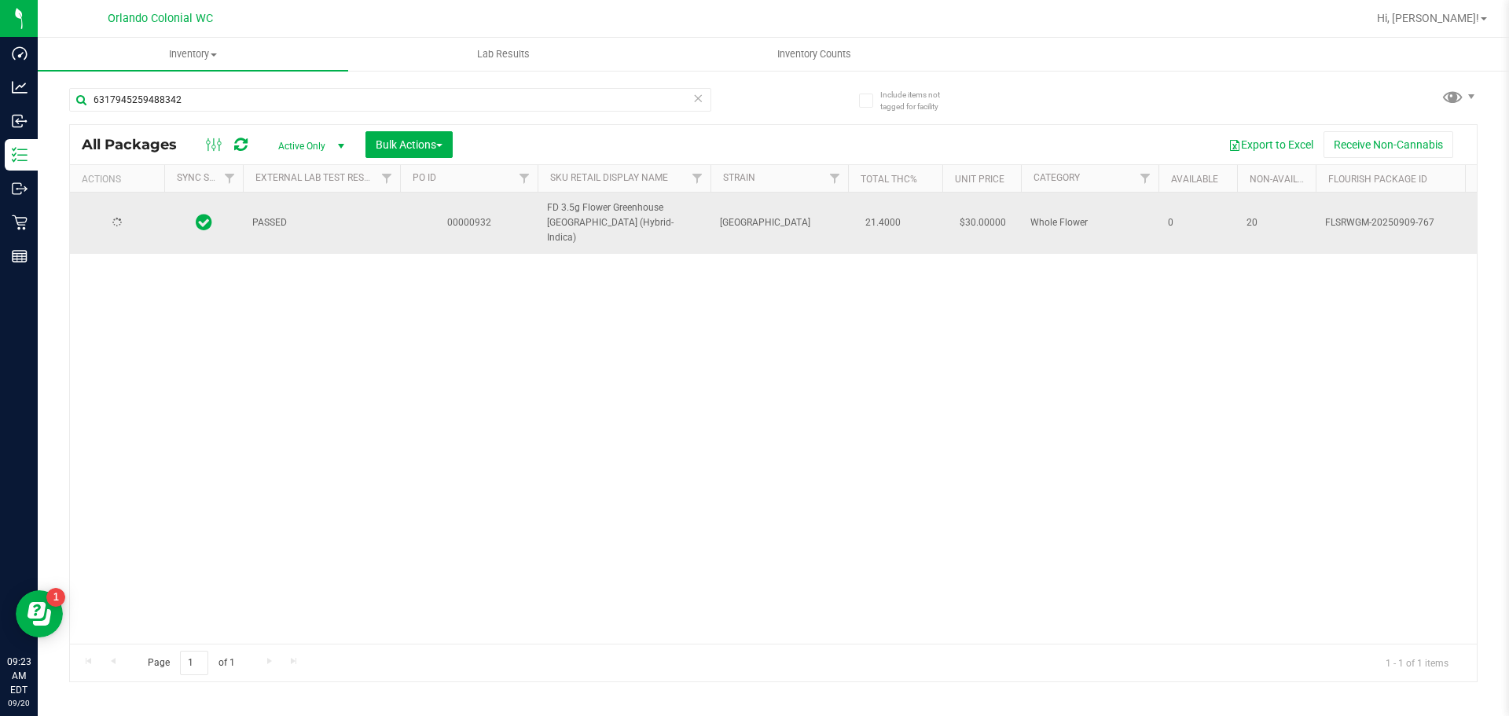
drag, startPoint x: 321, startPoint y: 354, endPoint x: 172, endPoint y: 237, distance: 189.2
click at [321, 352] on div "PASSED 00000932 FD 3.5g Flower Greenhouse [GEOGRAPHIC_DATA] (Hybrid-Indica) [GE…" at bounding box center [773, 418] width 1407 height 451
click at [129, 223] on span "select" at bounding box center [139, 223] width 20 height 22
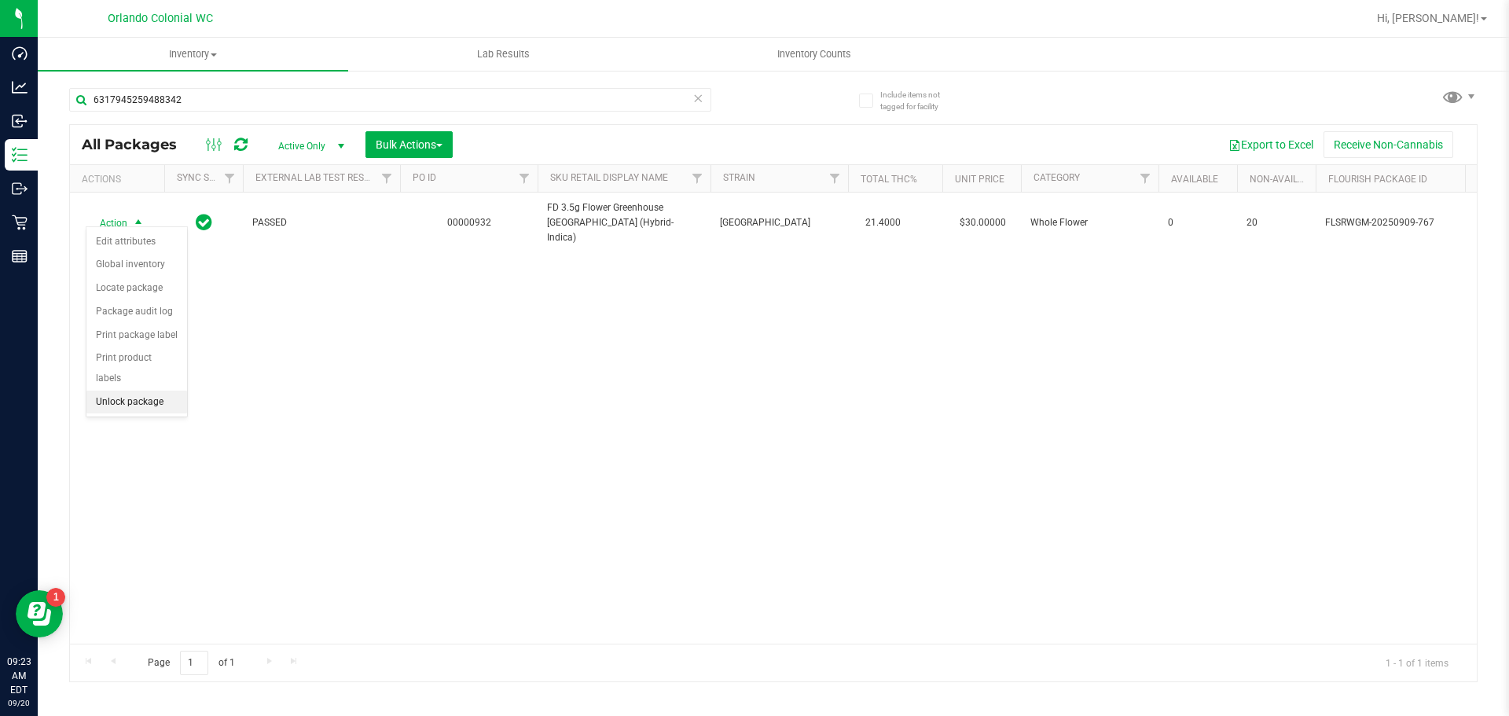
click at [135, 391] on li "Unlock package" at bounding box center [136, 403] width 101 height 24
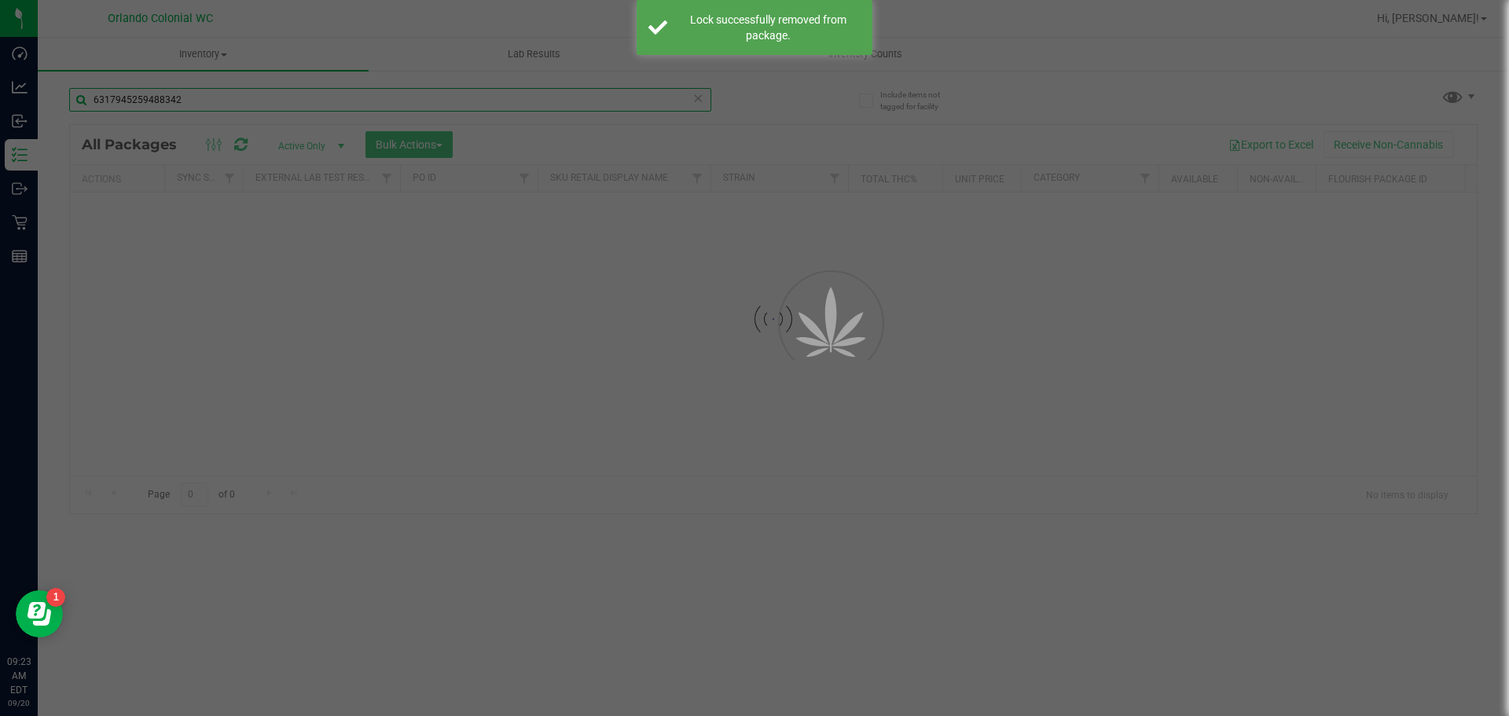
click at [221, 100] on input "6317945259488342" at bounding box center [390, 100] width 642 height 24
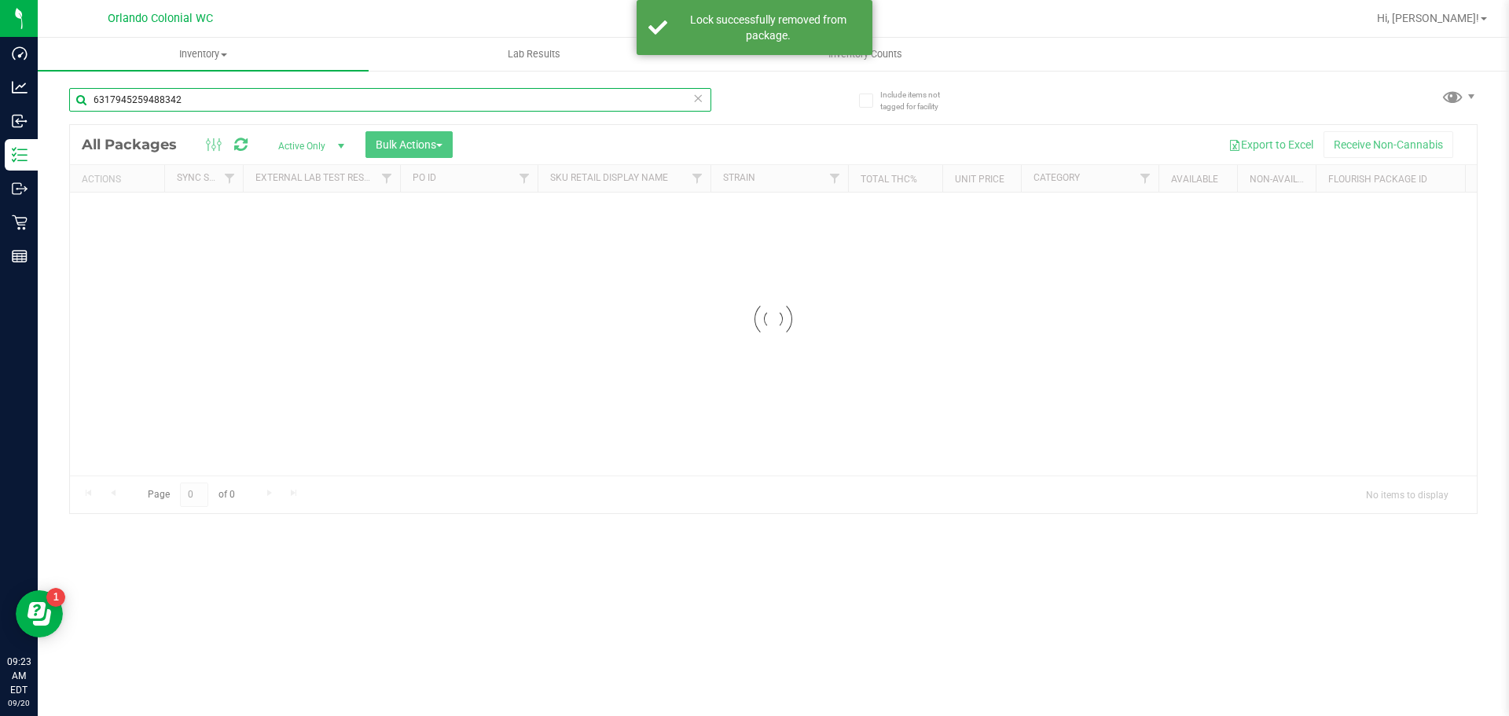
click at [221, 101] on input "6317945259488342" at bounding box center [390, 100] width 642 height 24
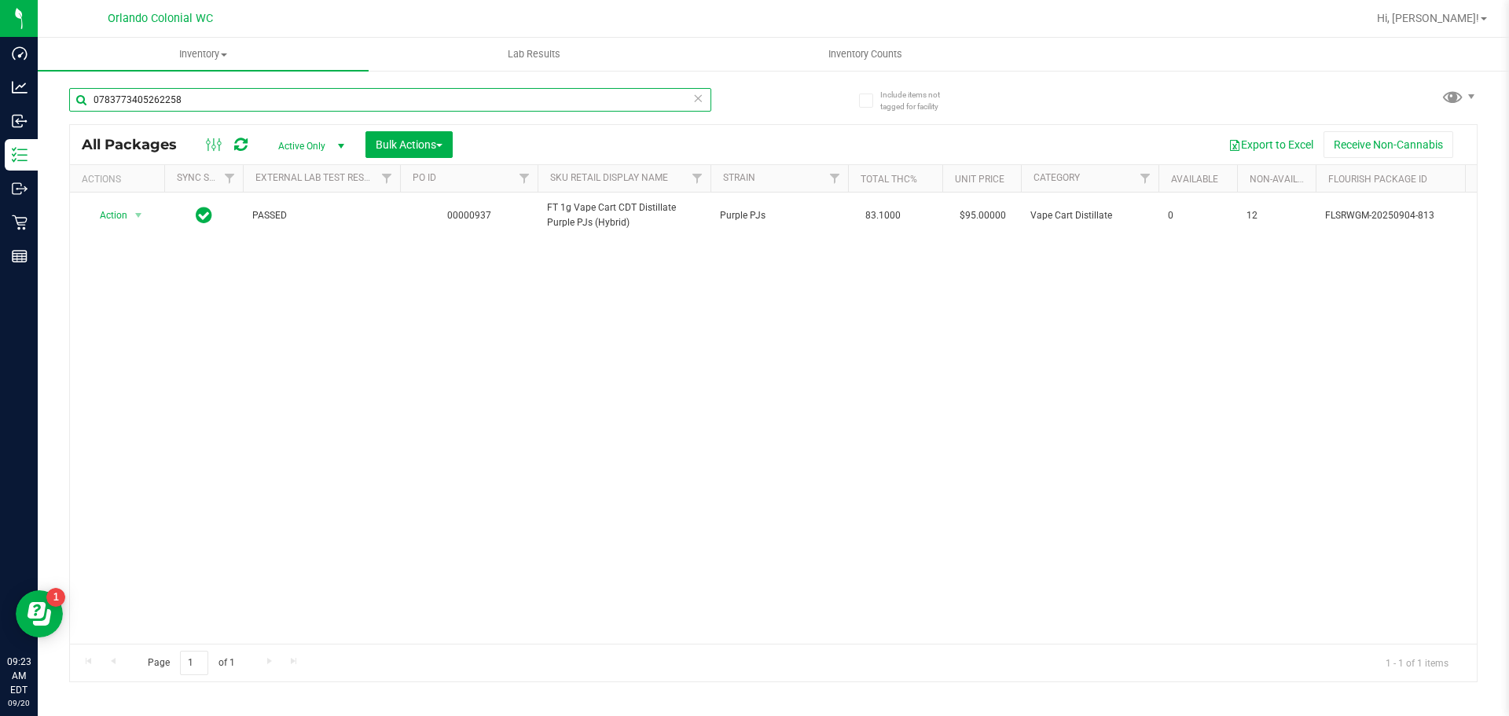
type input "0783773405262258"
click at [589, 454] on div "Action Action Edit attributes Global inventory Locate package Package audit log…" at bounding box center [773, 418] width 1407 height 451
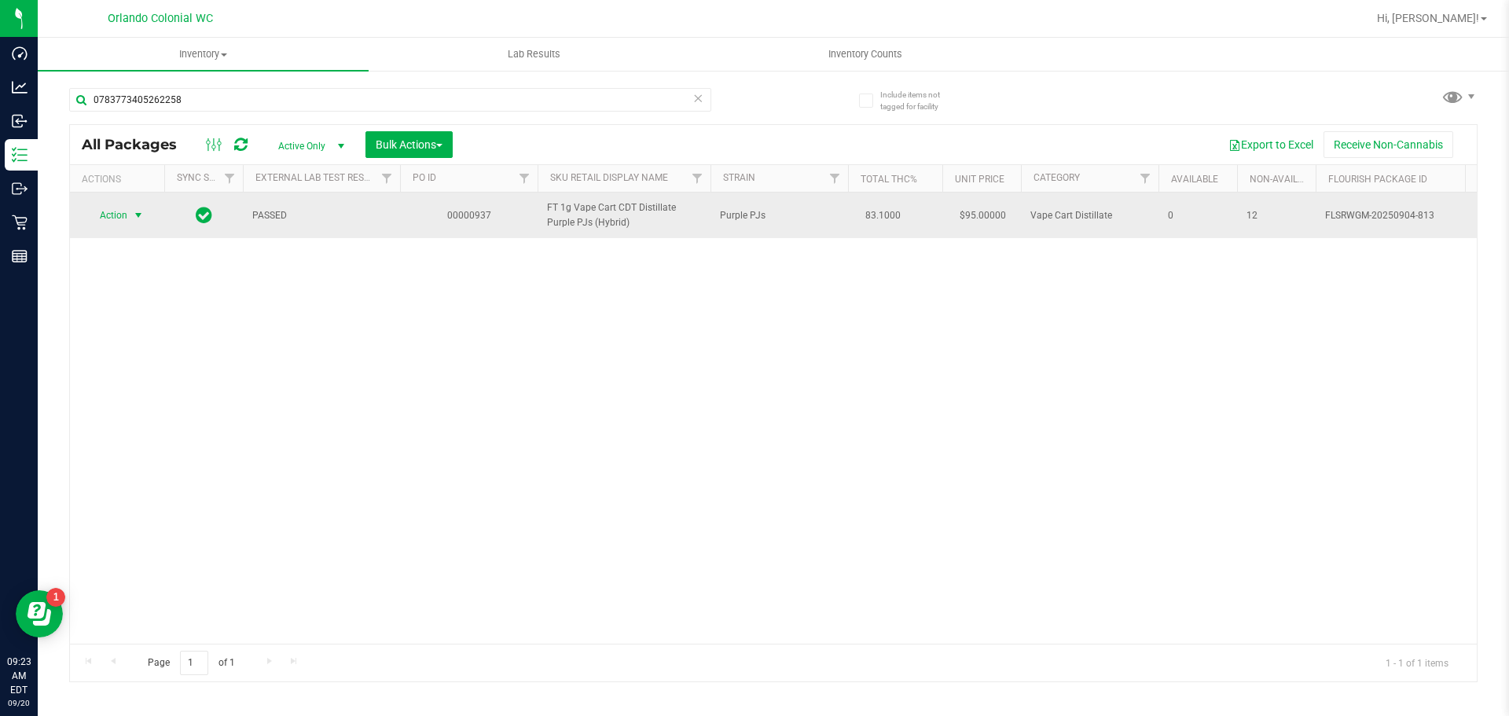
click at [116, 211] on span "Action" at bounding box center [107, 215] width 42 height 22
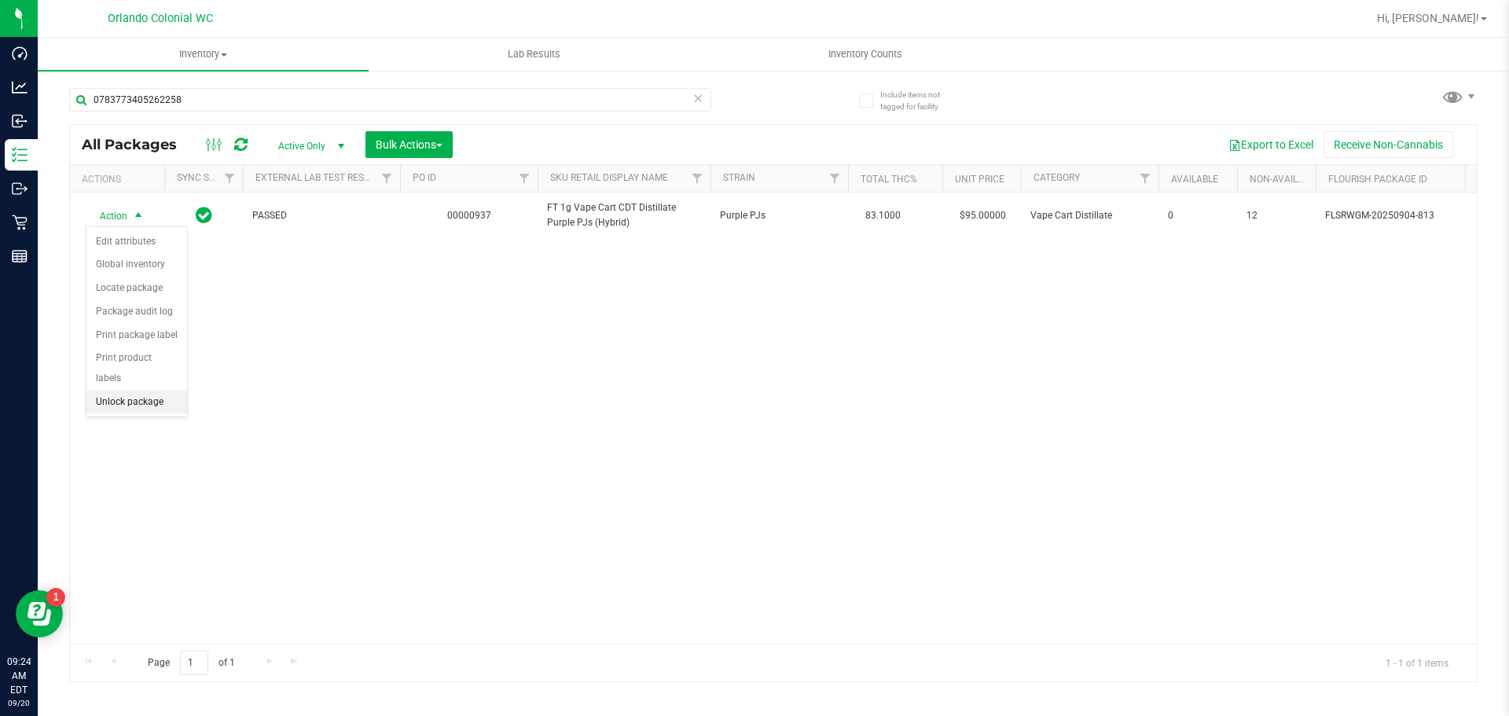
click at [127, 391] on li "Unlock package" at bounding box center [136, 403] width 101 height 24
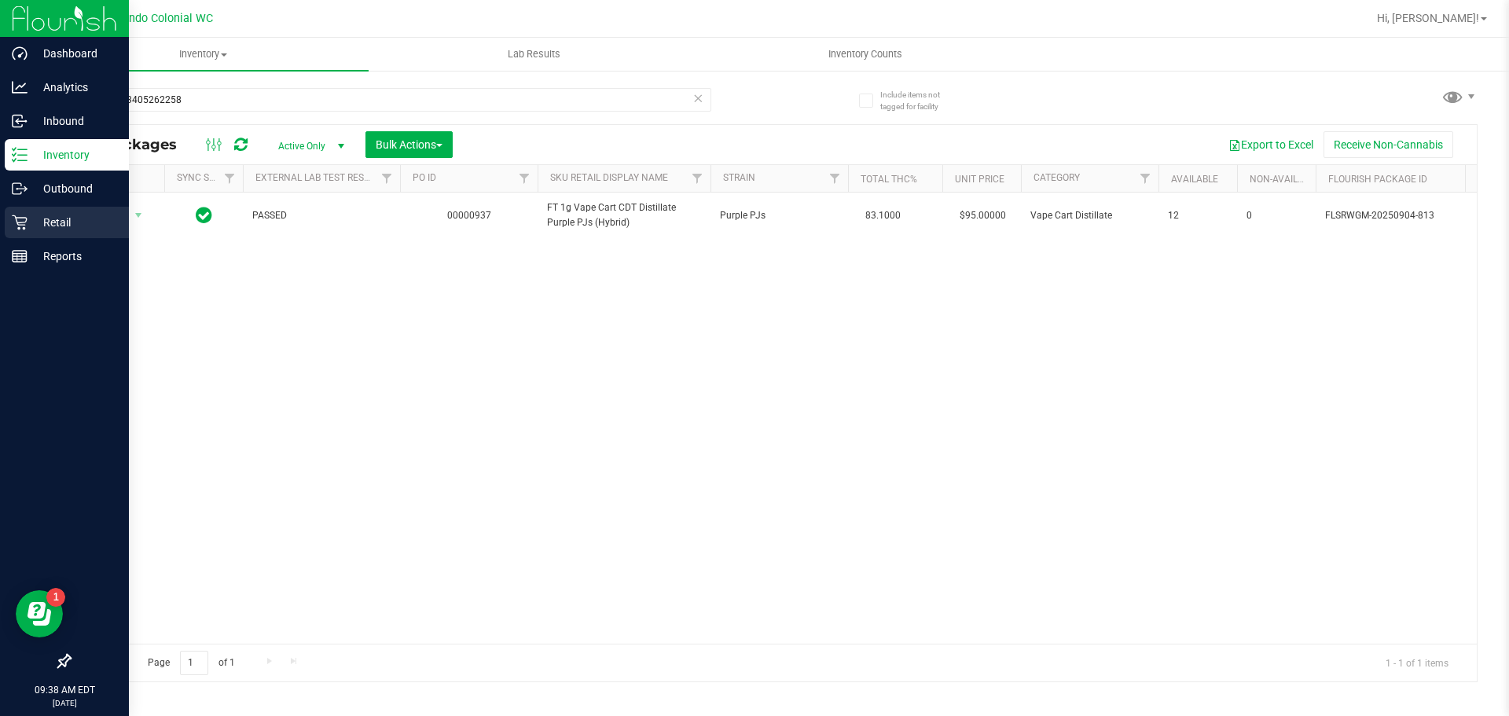
click at [24, 210] on div "Retail" at bounding box center [67, 222] width 124 height 31
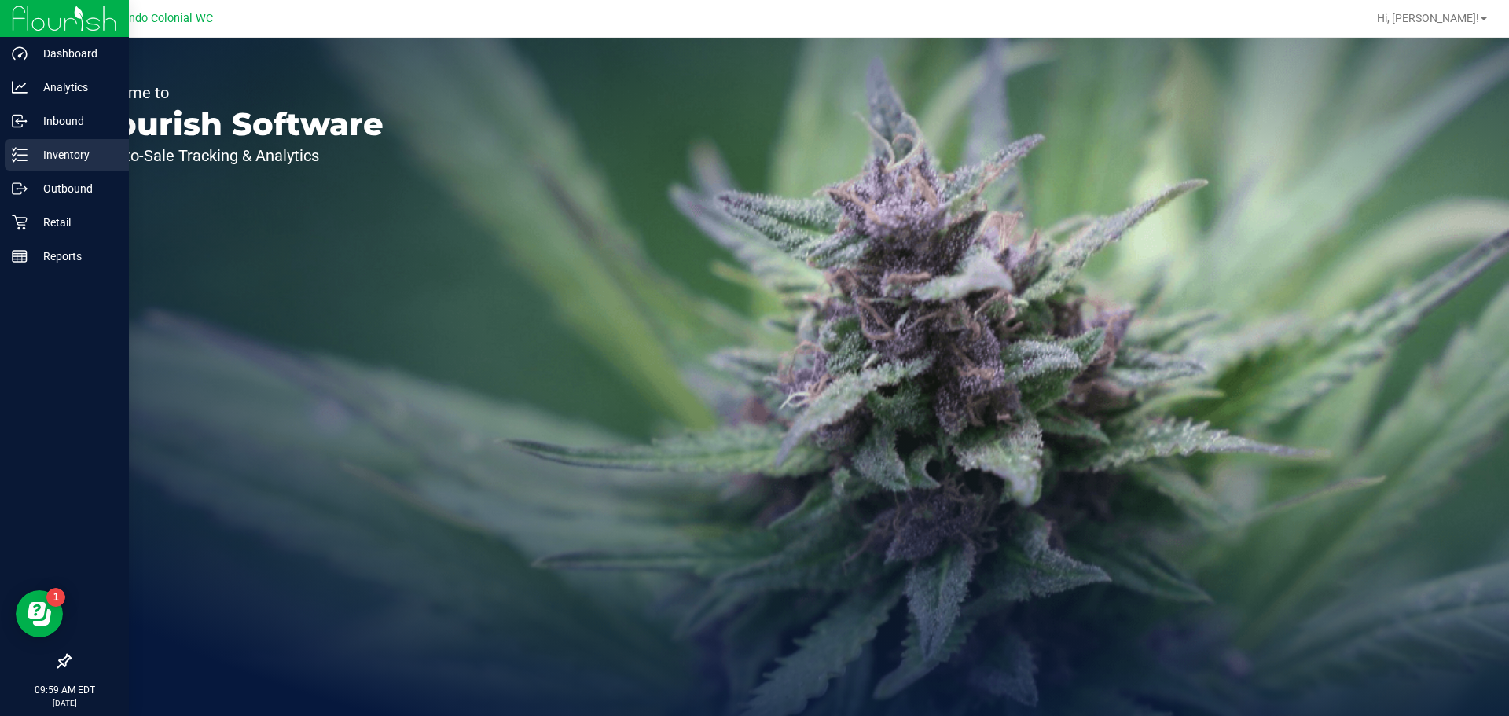
click at [28, 152] on p "Inventory" at bounding box center [75, 154] width 94 height 19
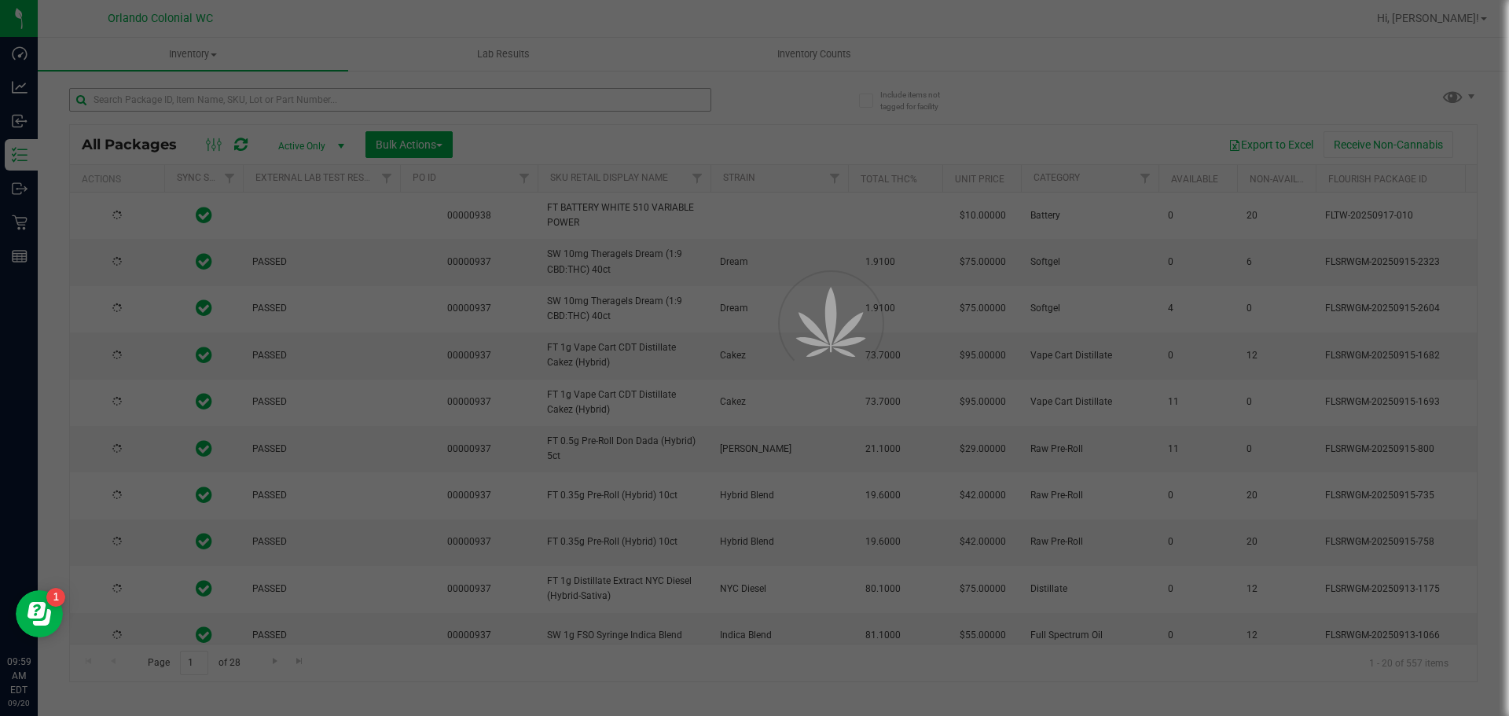
click at [222, 96] on div at bounding box center [754, 358] width 1509 height 716
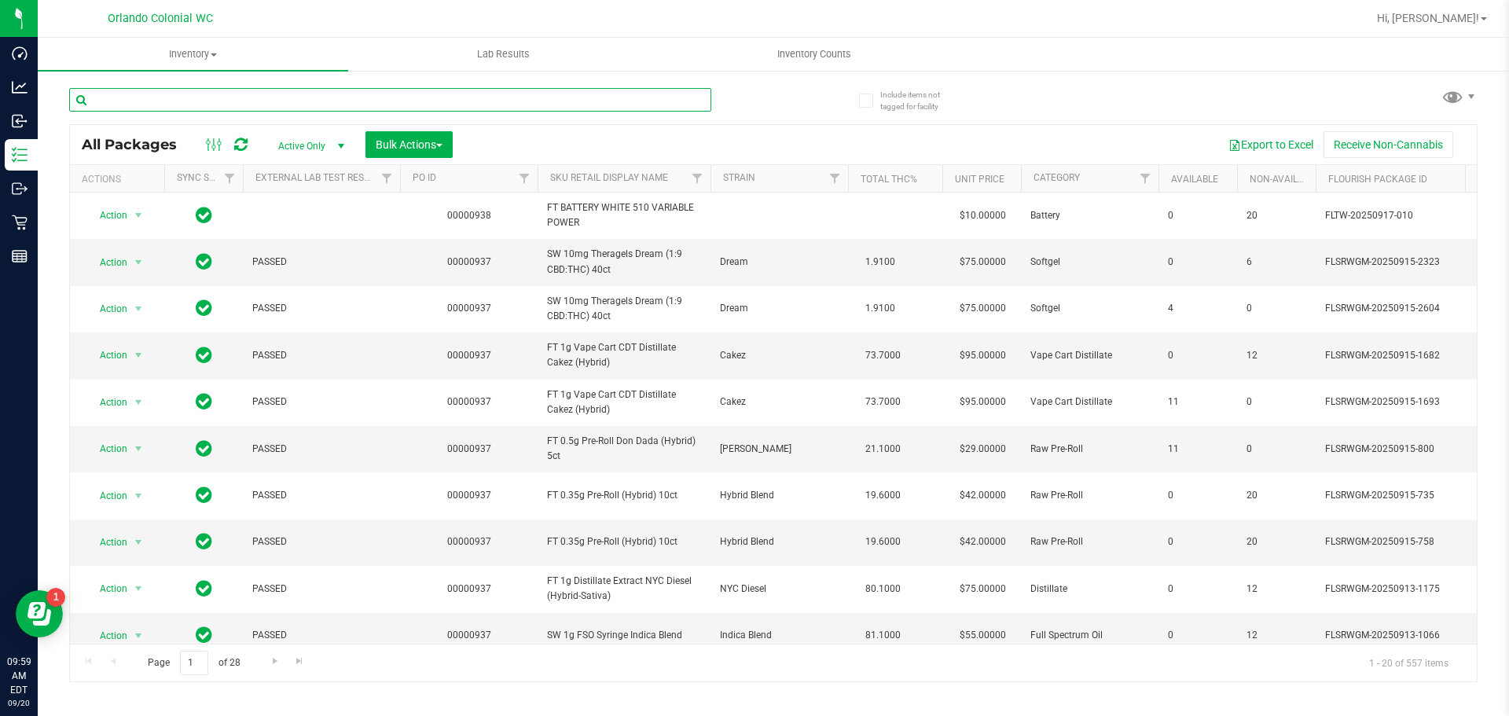
click at [230, 98] on input "text" at bounding box center [390, 100] width 642 height 24
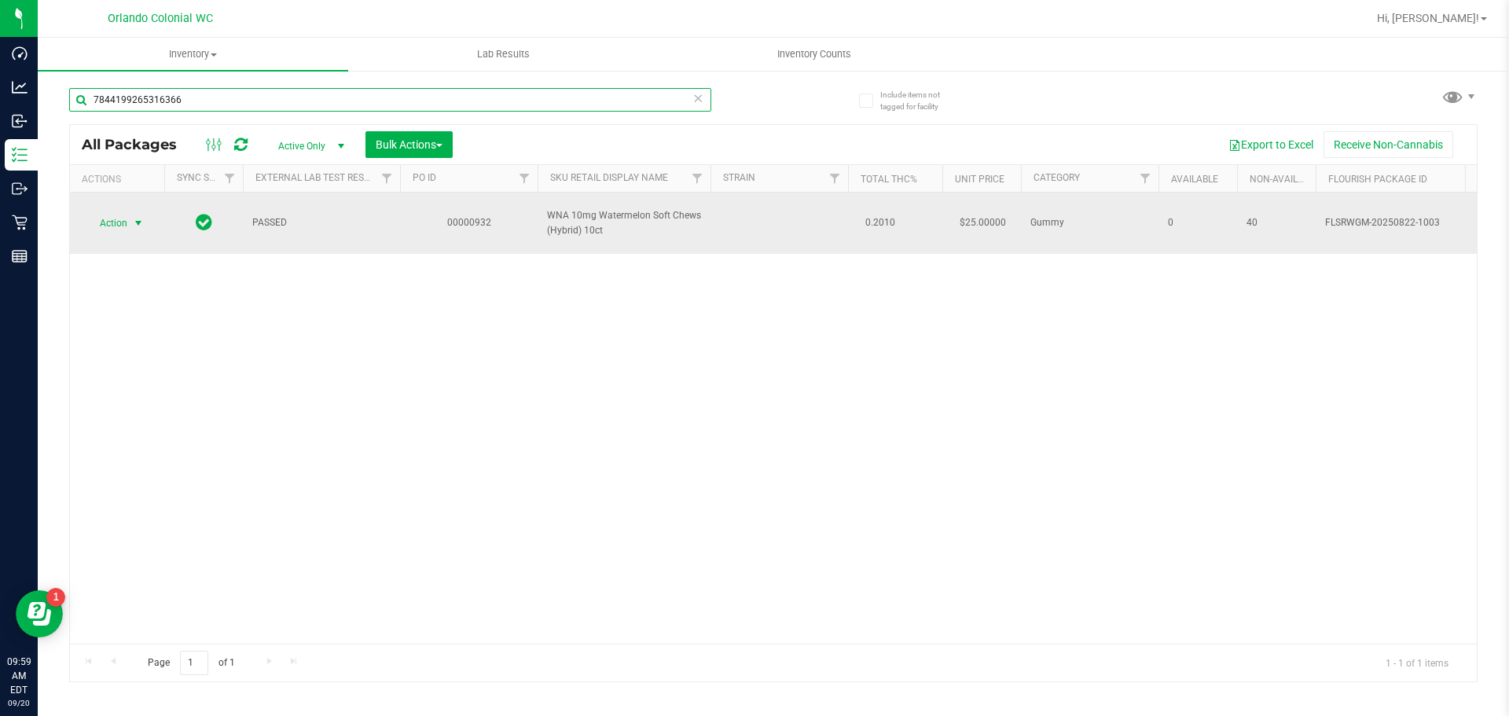
type input "7844199265316366"
click at [134, 222] on span "select" at bounding box center [138, 223] width 13 height 13
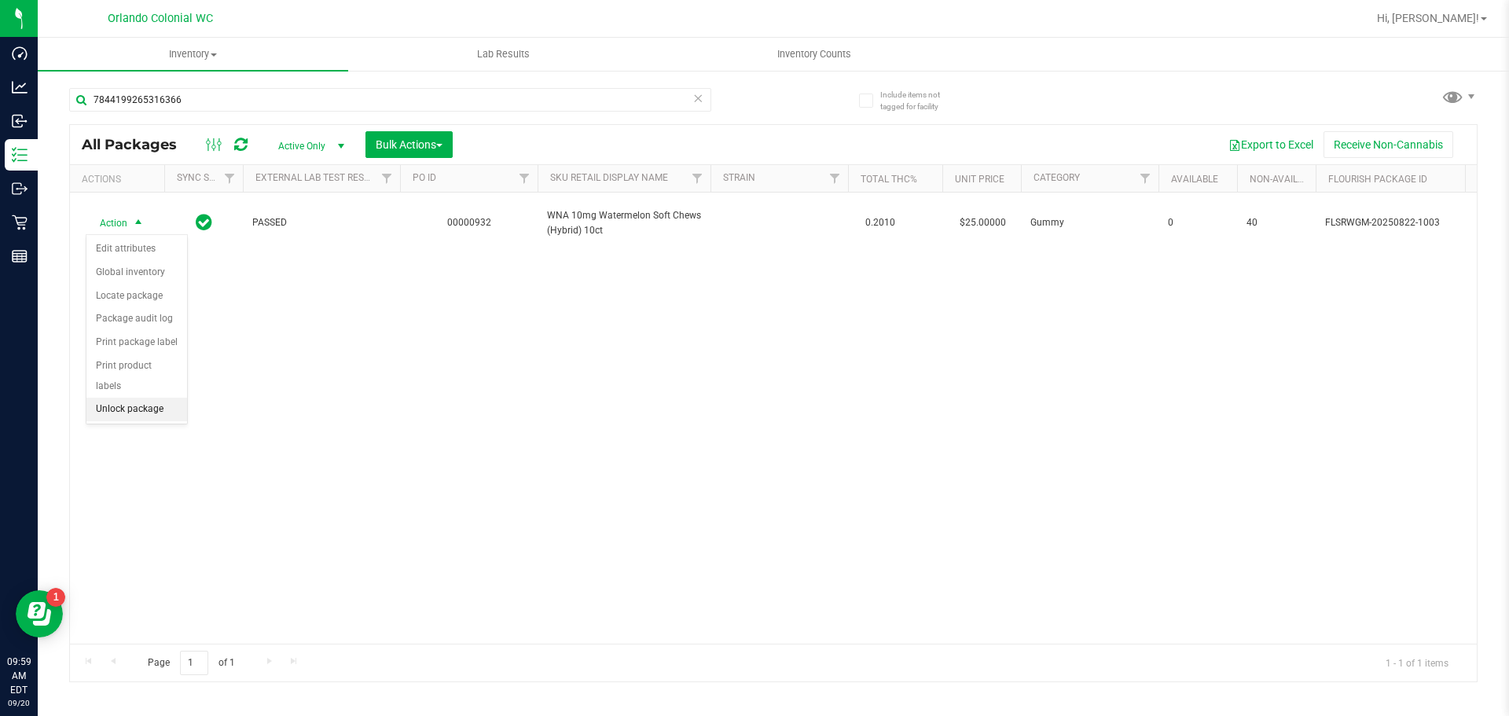
click at [136, 398] on li "Unlock package" at bounding box center [136, 410] width 101 height 24
click at [233, 81] on div "7844199265316366" at bounding box center [421, 99] width 704 height 50
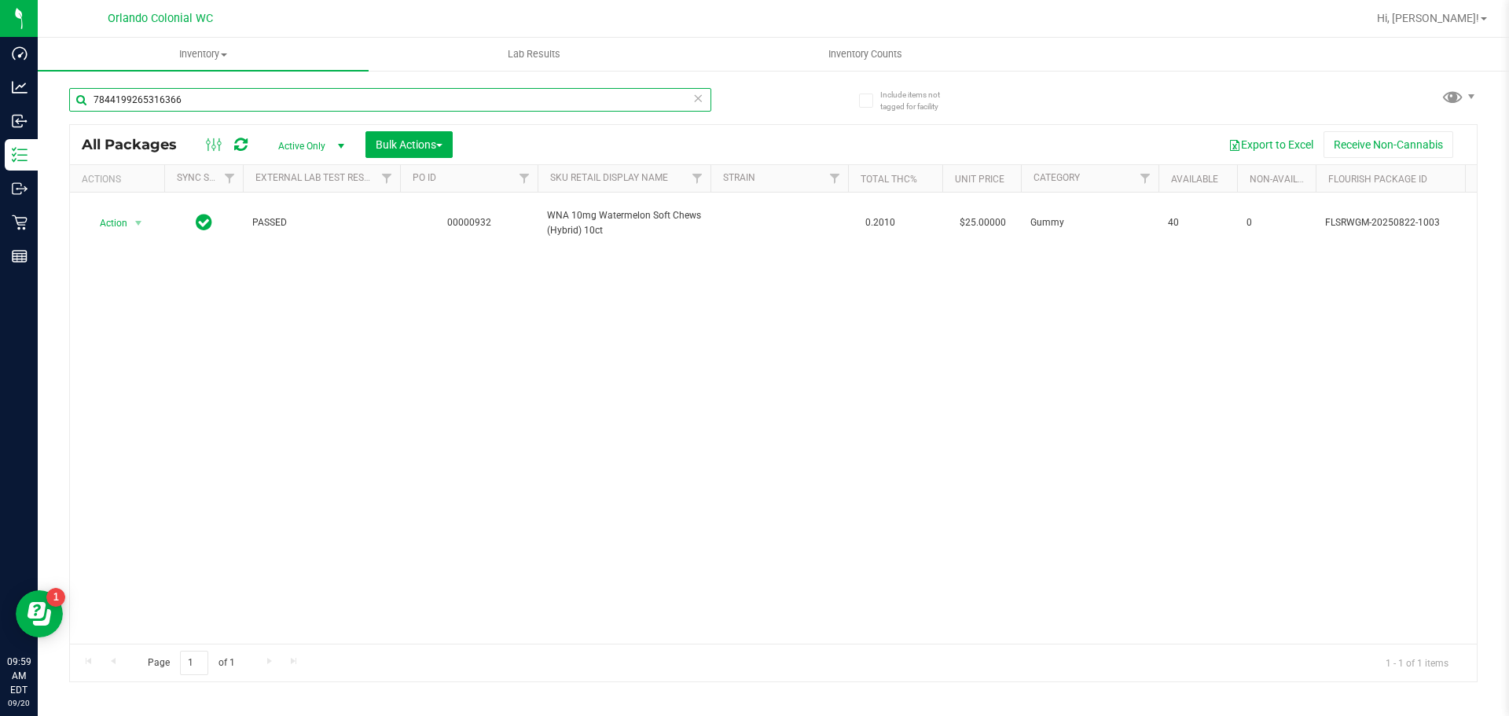
click at [226, 106] on input "7844199265316366" at bounding box center [390, 100] width 642 height 24
click at [226, 97] on input "7844199265316366" at bounding box center [390, 100] width 642 height 24
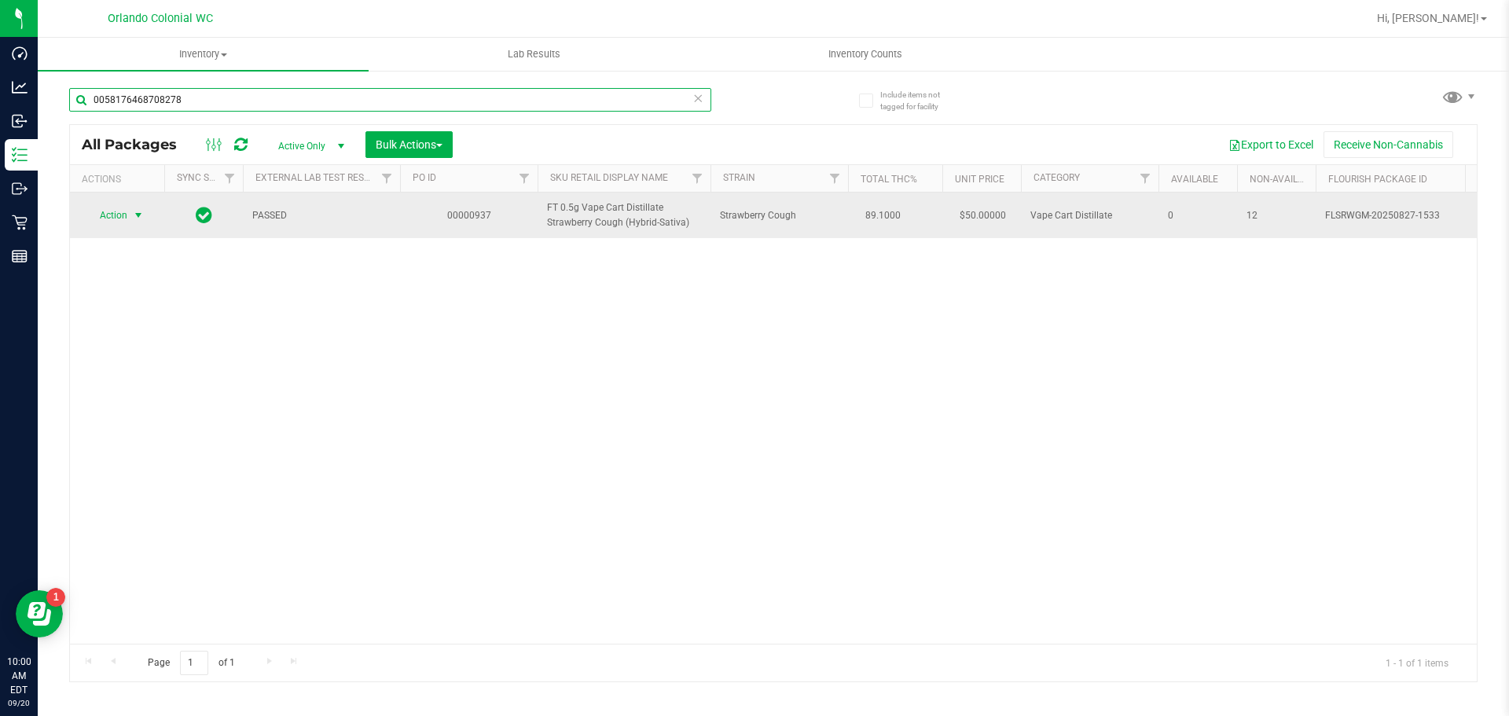
type input "0058176468708278"
click at [134, 215] on span "select" at bounding box center [138, 215] width 13 height 13
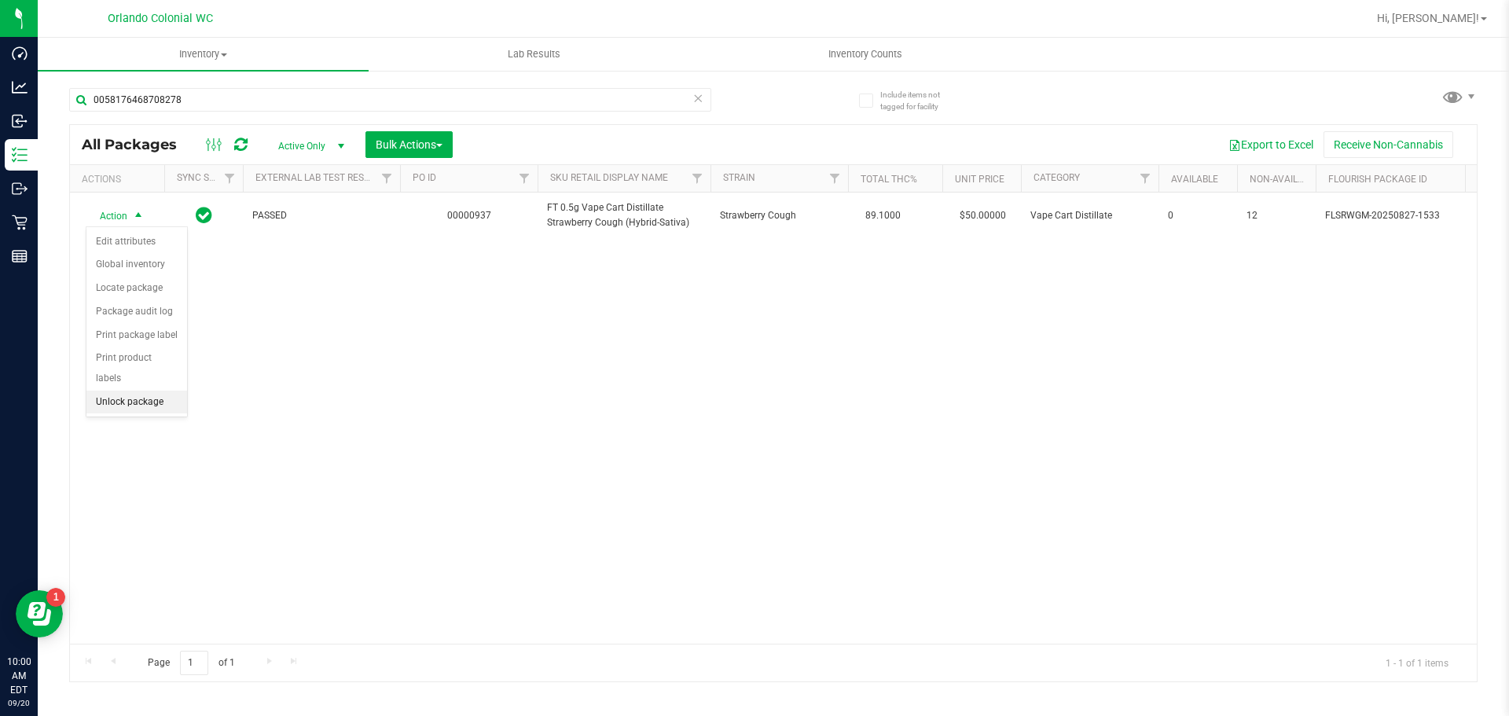
click at [157, 391] on li "Unlock package" at bounding box center [136, 403] width 101 height 24
drag, startPoint x: 818, startPoint y: 402, endPoint x: 674, endPoint y: 395, distance: 144.8
click at [817, 402] on div "Action Action Adjust qty Create package Edit attributes Global inventory Locate…" at bounding box center [773, 418] width 1407 height 451
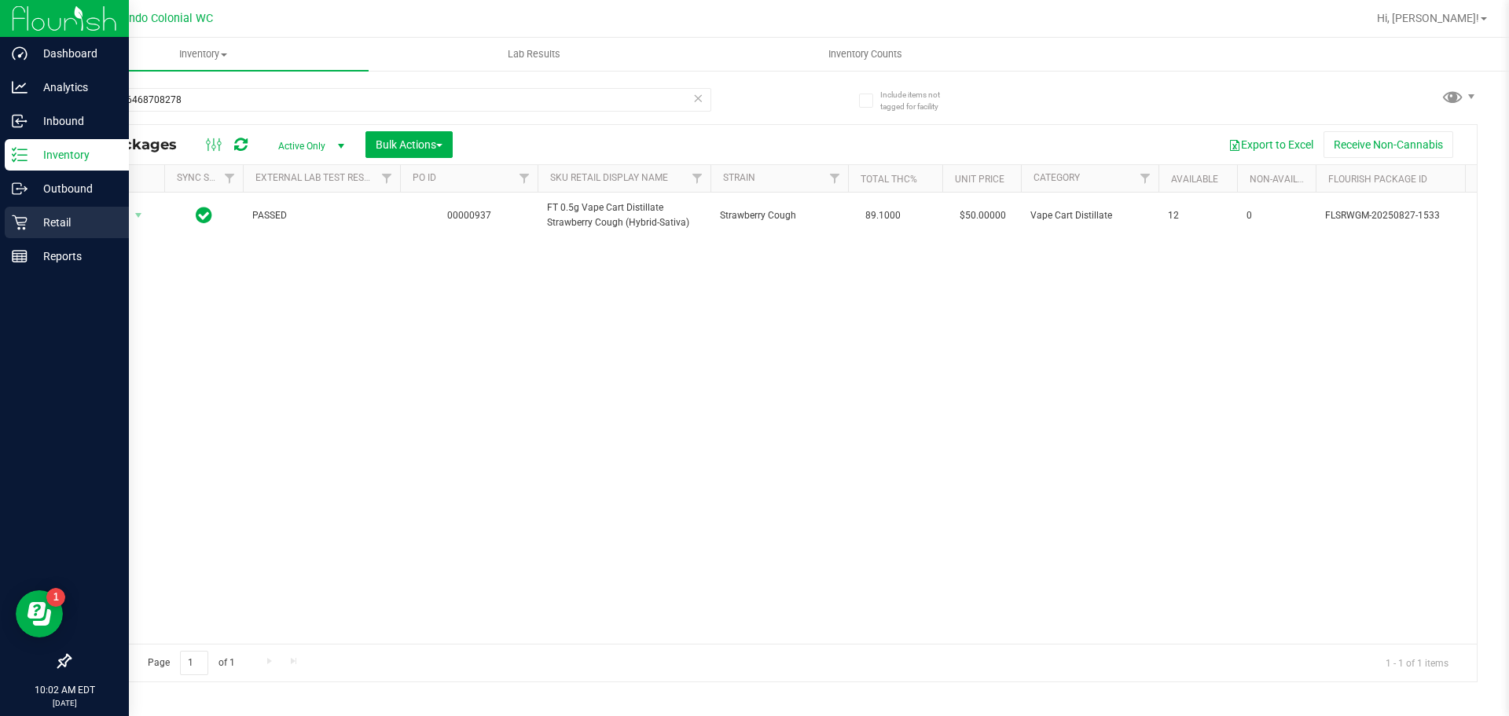
click at [97, 209] on div "Retail" at bounding box center [67, 222] width 124 height 31
